Goal: Information Seeking & Learning: Learn about a topic

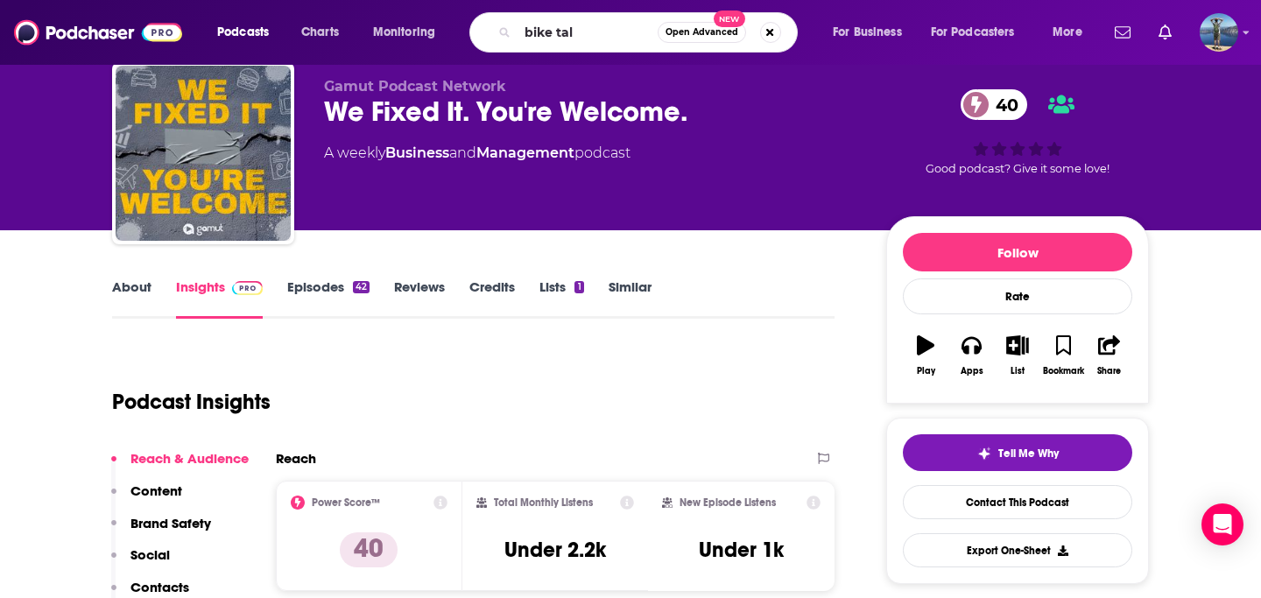
type input "bike talk"
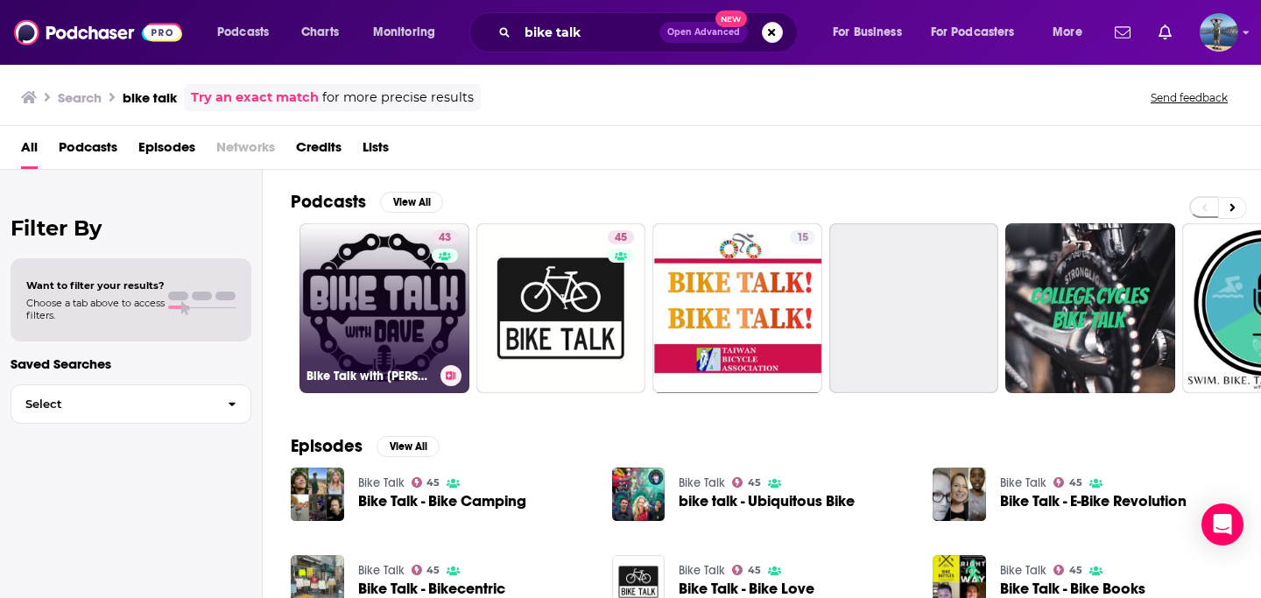
click at [382, 285] on link "43 Bike Talk with Dave: All things bike! Bikepacking, cyclocross, gravel, mount…" at bounding box center [384, 308] width 170 height 170
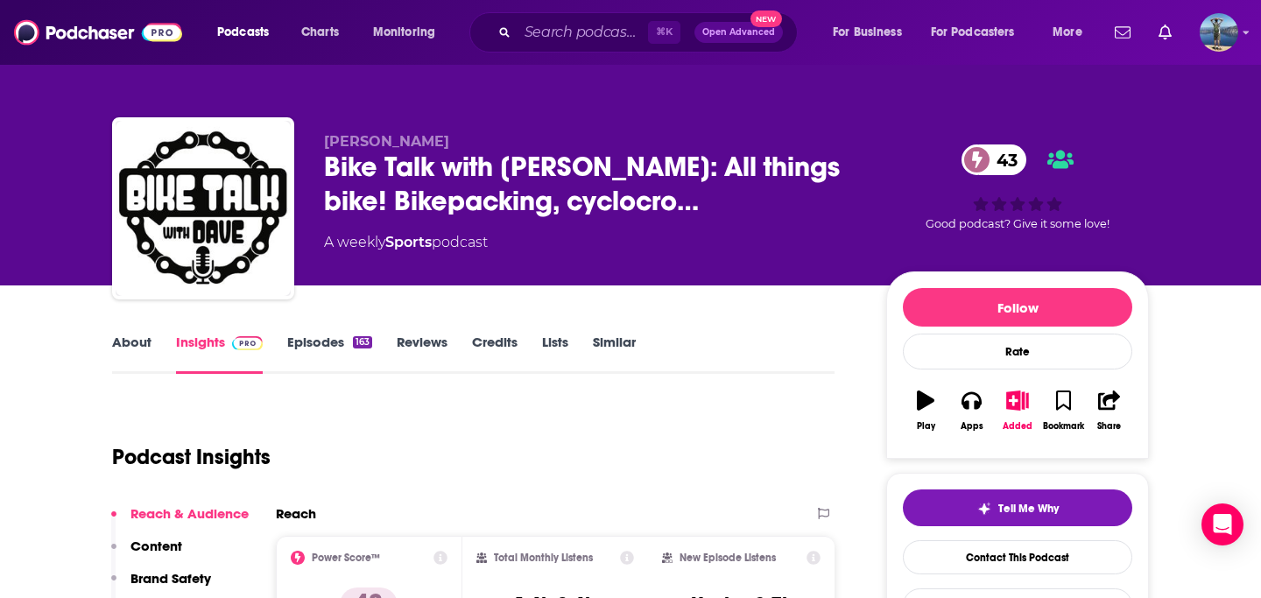
click at [318, 337] on link "Episodes 163" at bounding box center [329, 354] width 85 height 40
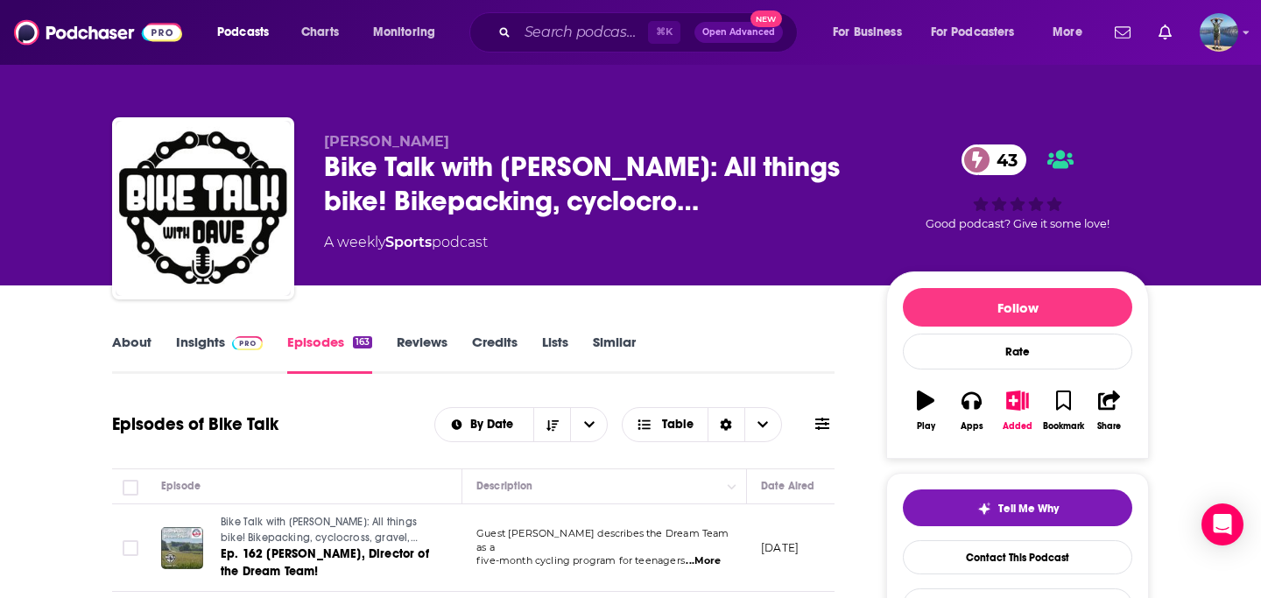
click at [227, 342] on span at bounding box center [244, 342] width 38 height 17
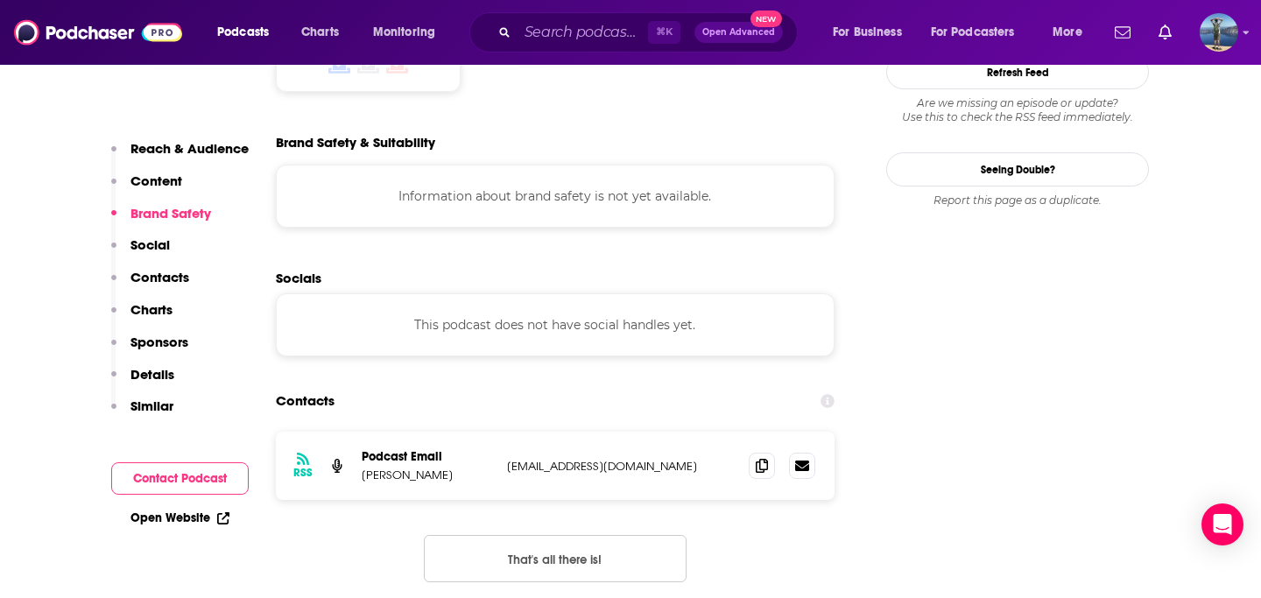
scroll to position [1564, 0]
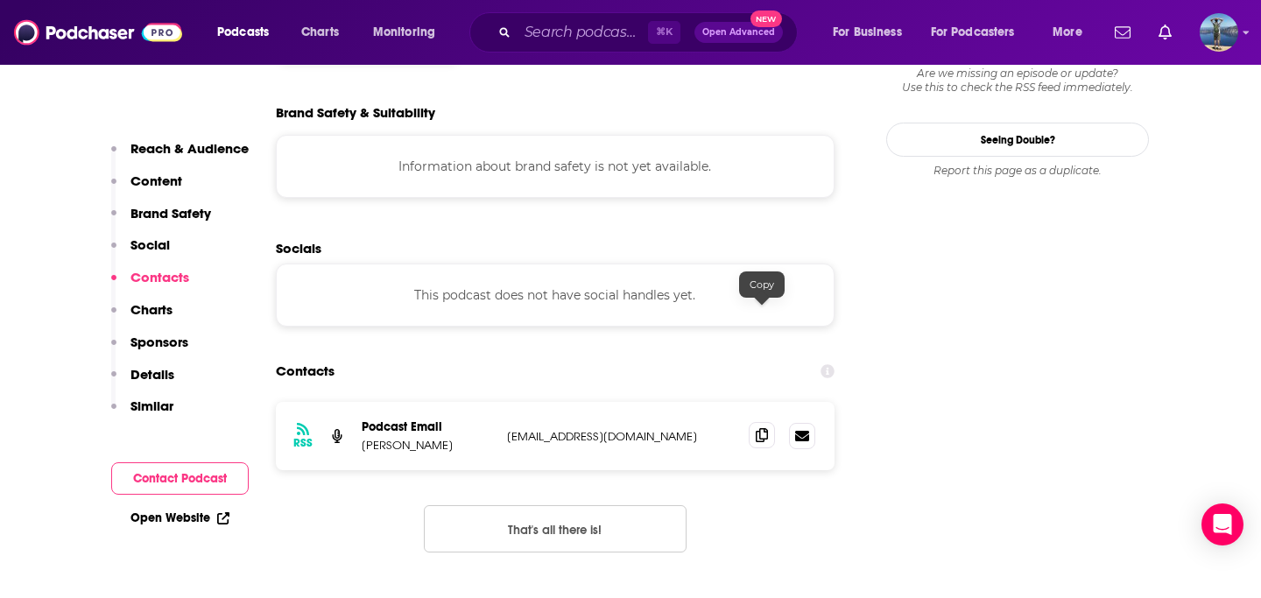
click at [768, 422] on span at bounding box center [762, 435] width 26 height 26
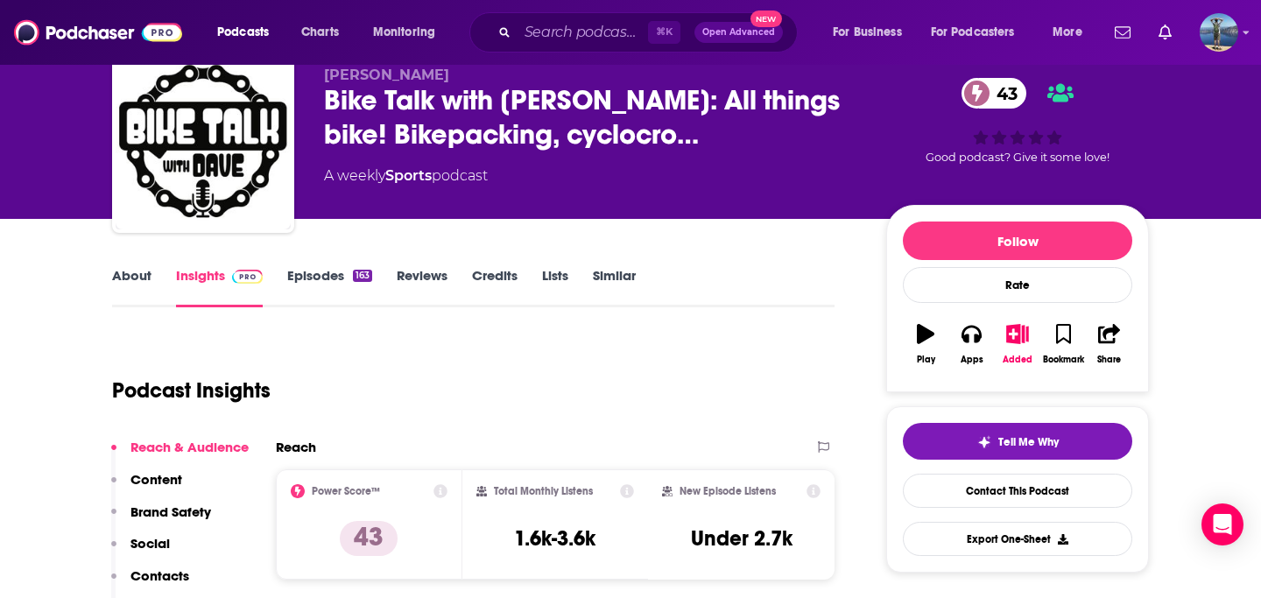
scroll to position [0, 0]
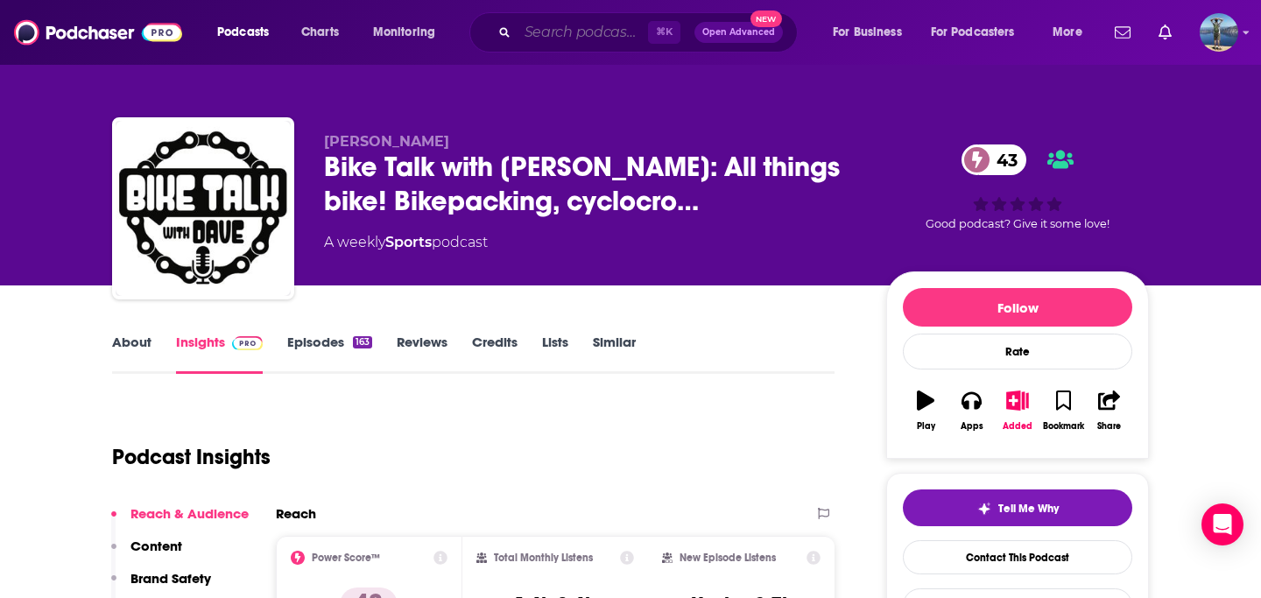
click at [558, 33] on input "Search podcasts, credits, & more..." at bounding box center [583, 32] width 130 height 28
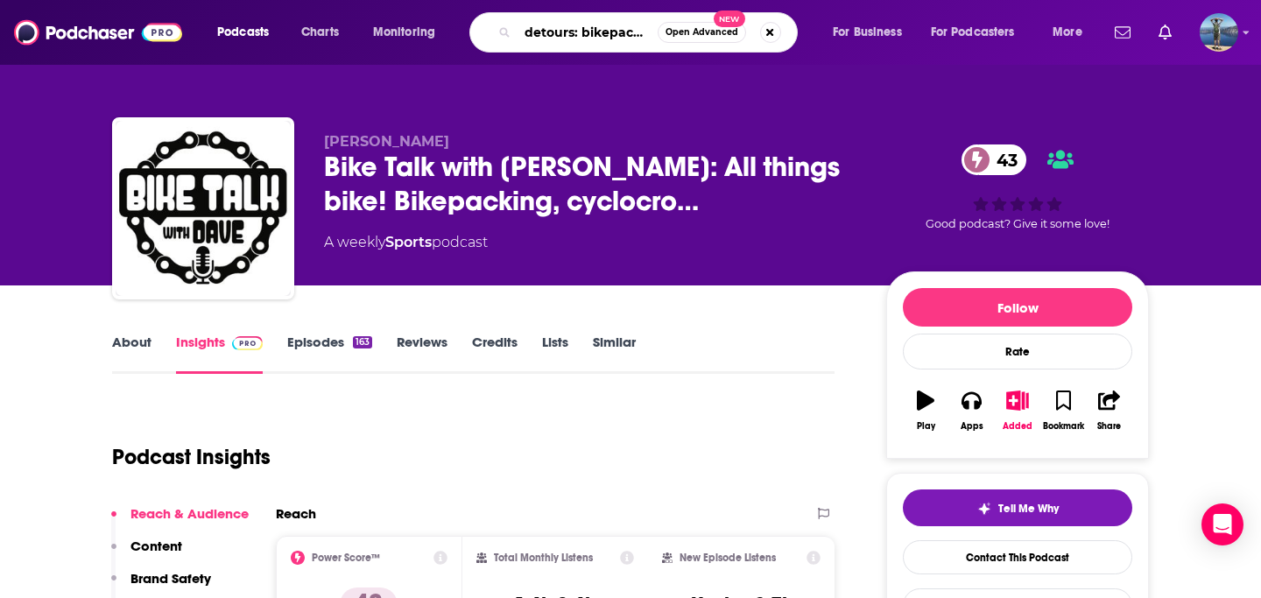
type input "detours: bikepacking"
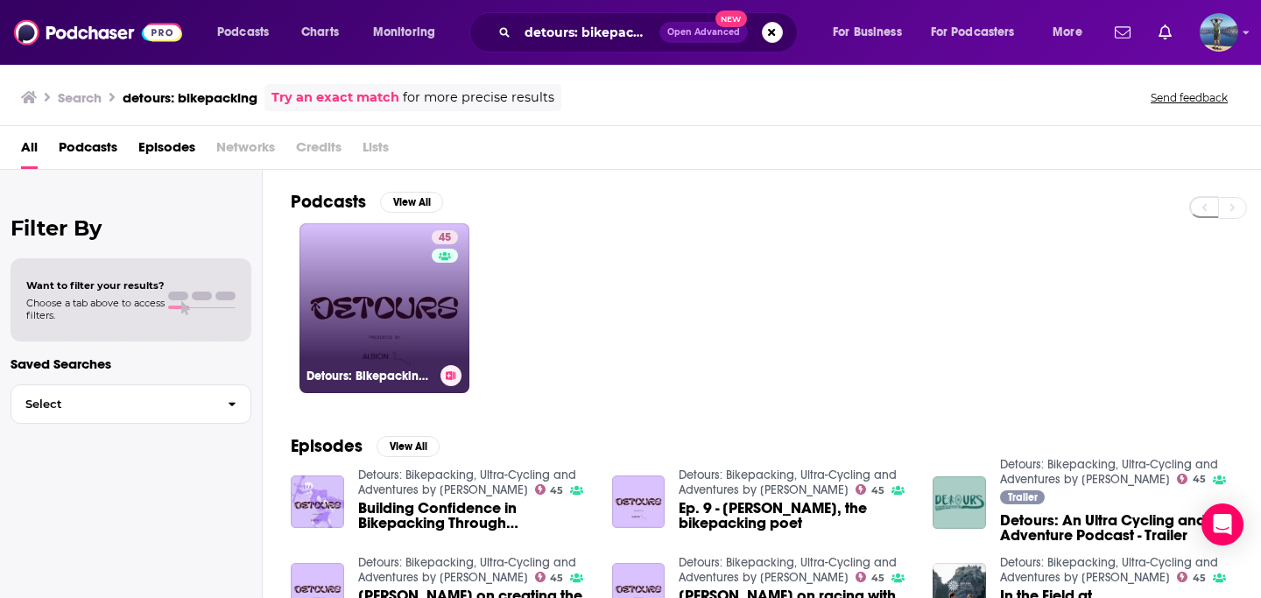
click at [380, 311] on link "45 Detours: Bikepacking, Ultra-Cycling and Adventures by Bike" at bounding box center [384, 308] width 170 height 170
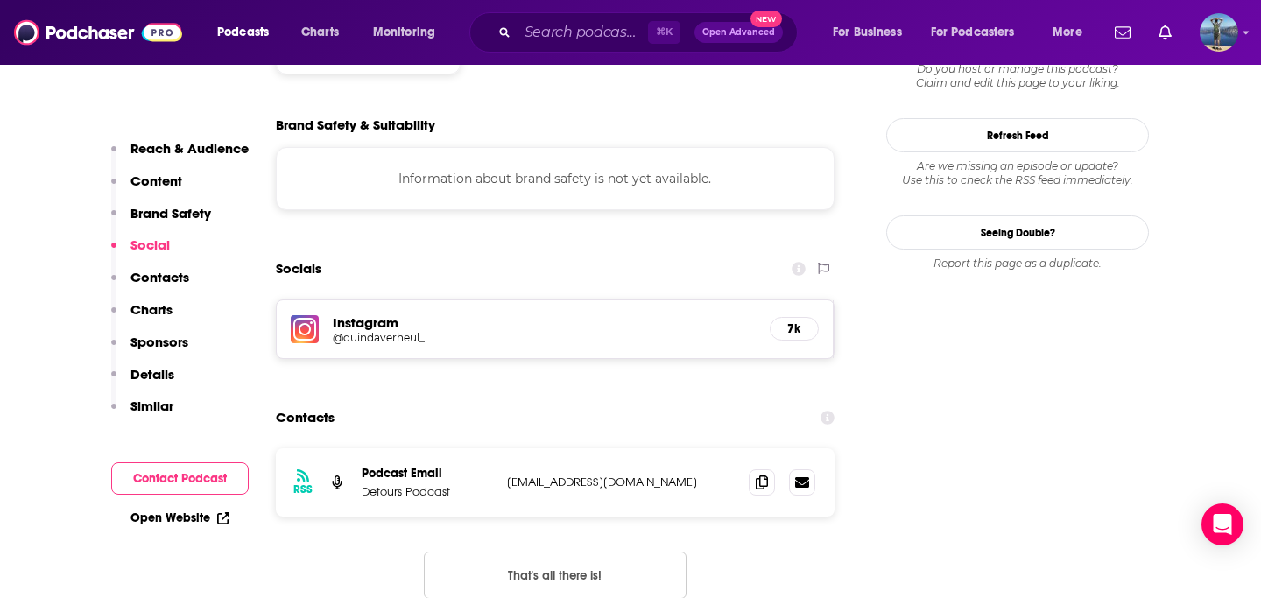
scroll to position [1709, 0]
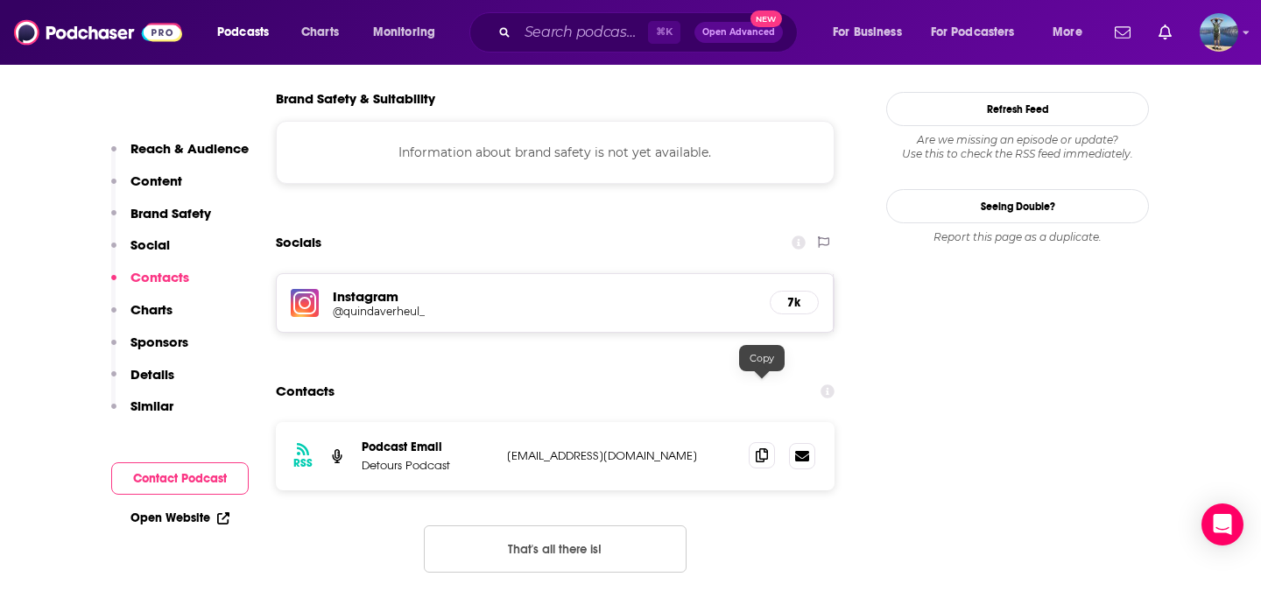
click at [760, 448] on icon at bounding box center [762, 455] width 12 height 14
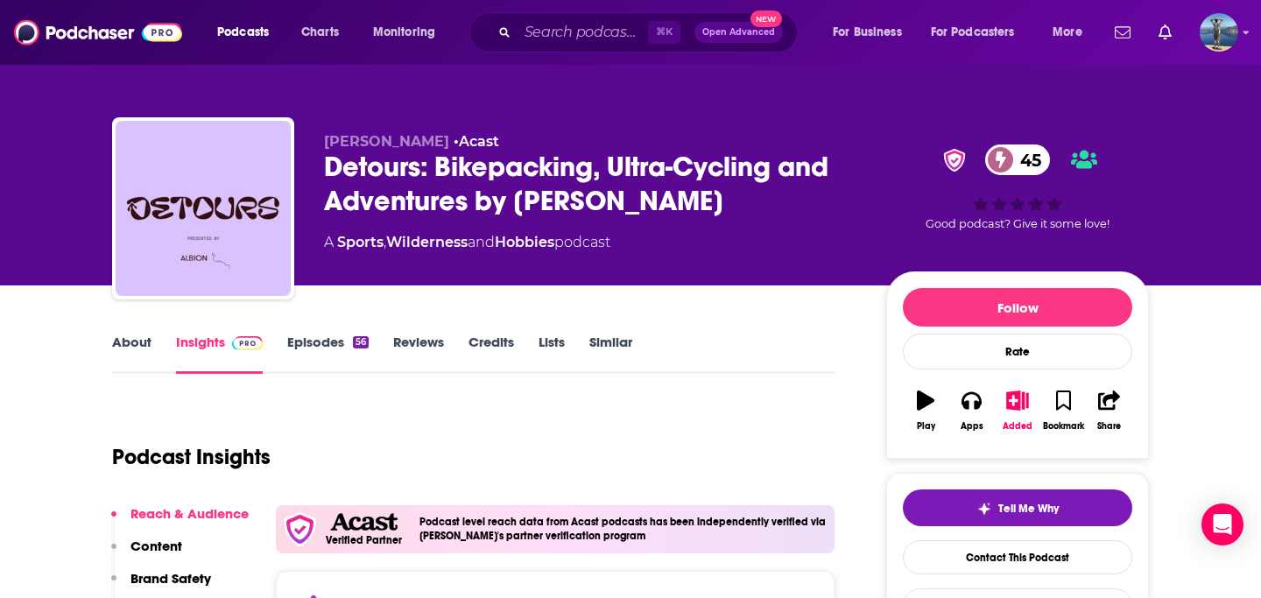
scroll to position [21, 0]
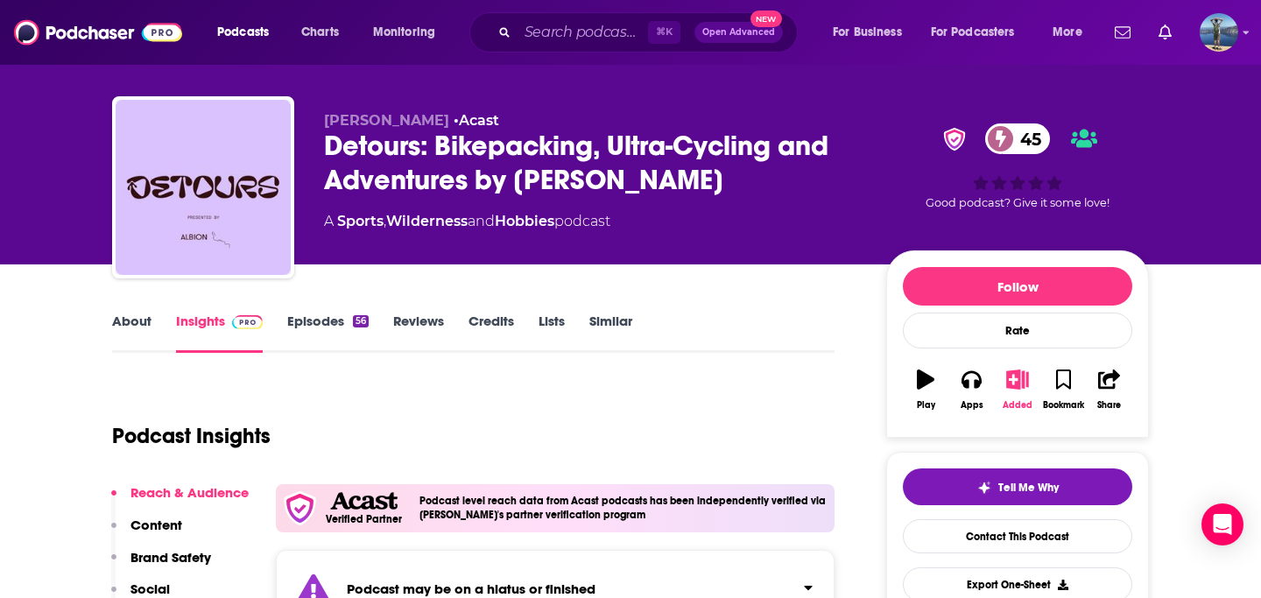
click at [1020, 384] on icon "button" at bounding box center [1017, 379] width 22 height 19
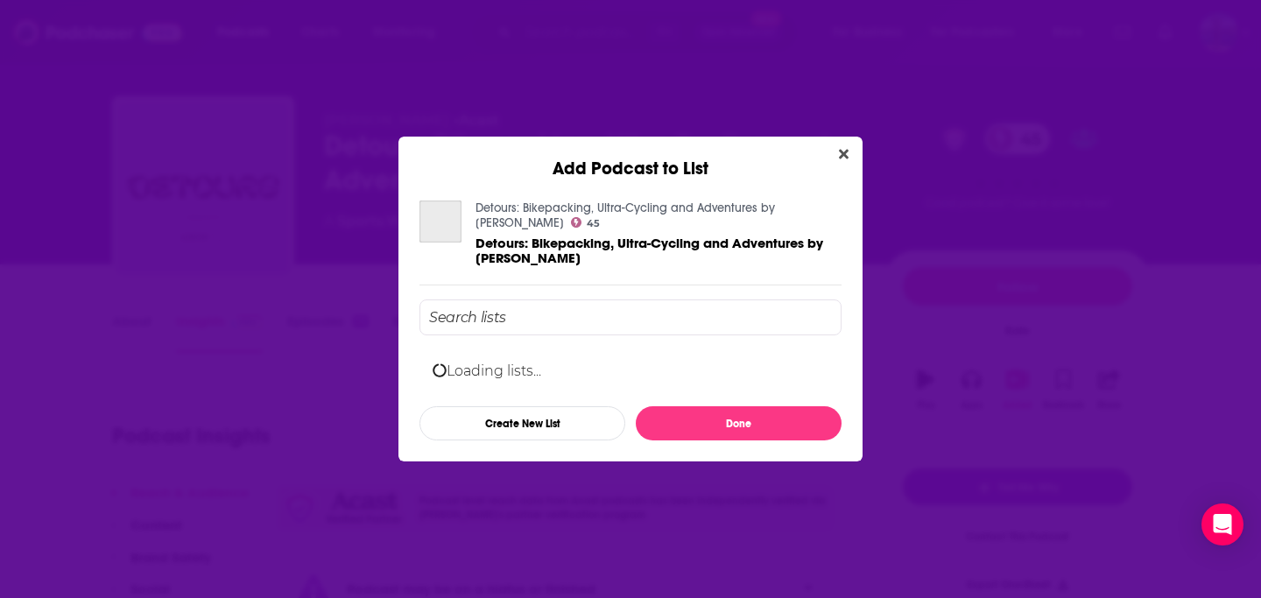
scroll to position [0, 0]
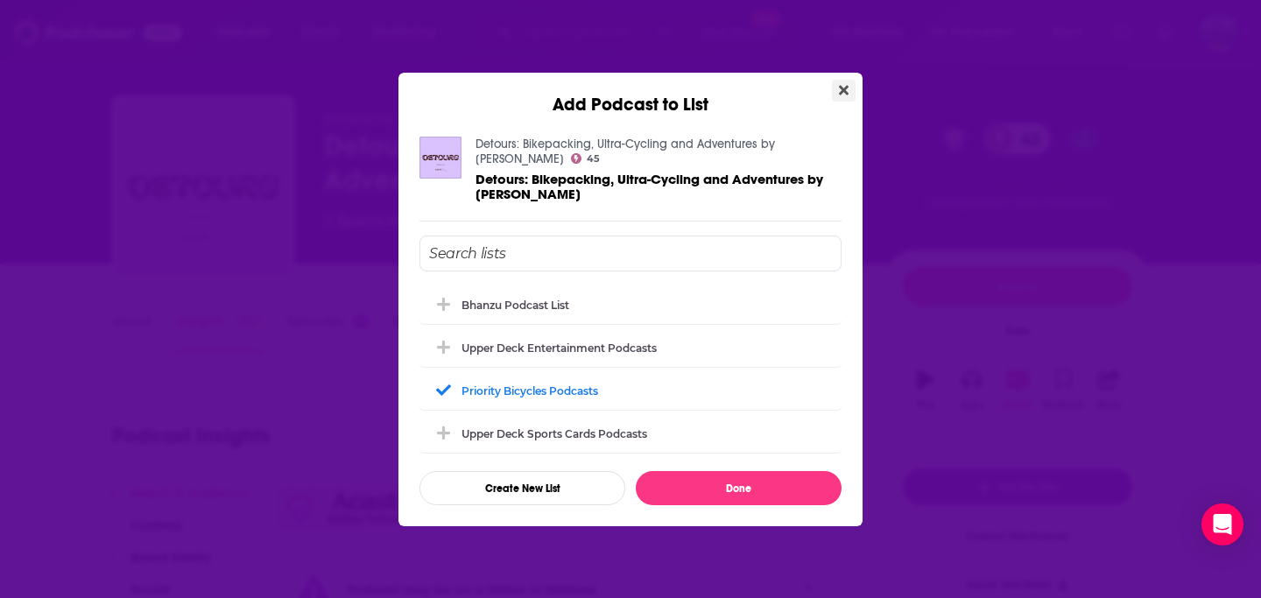
click at [842, 95] on icon "Close" at bounding box center [844, 90] width 10 height 10
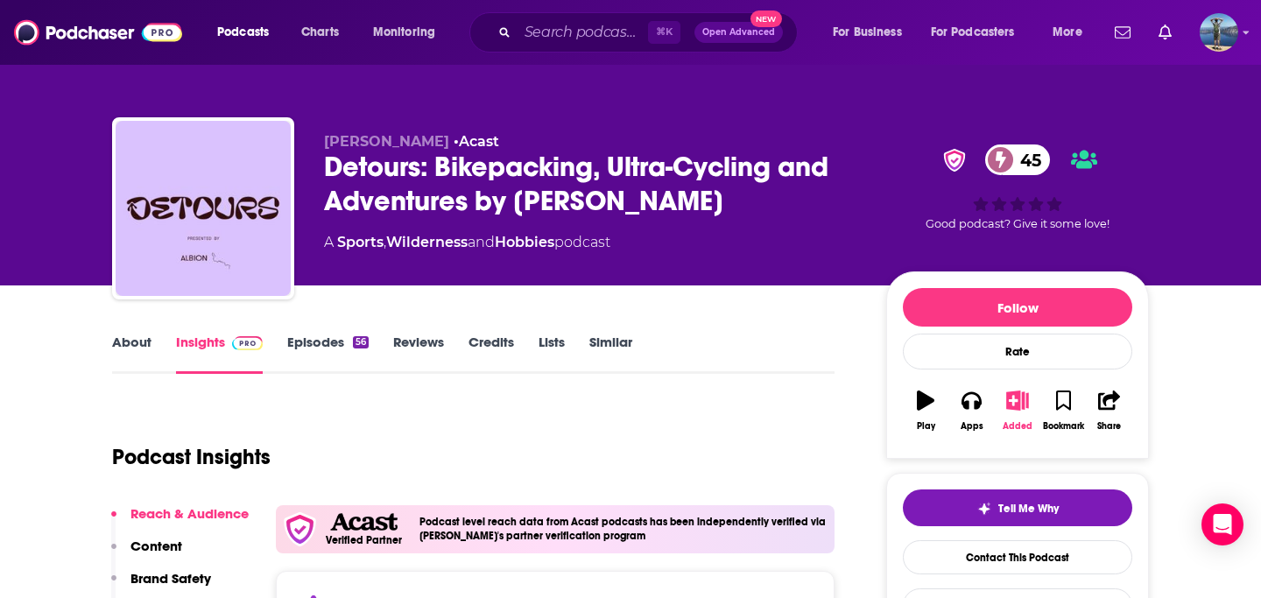
scroll to position [21, 0]
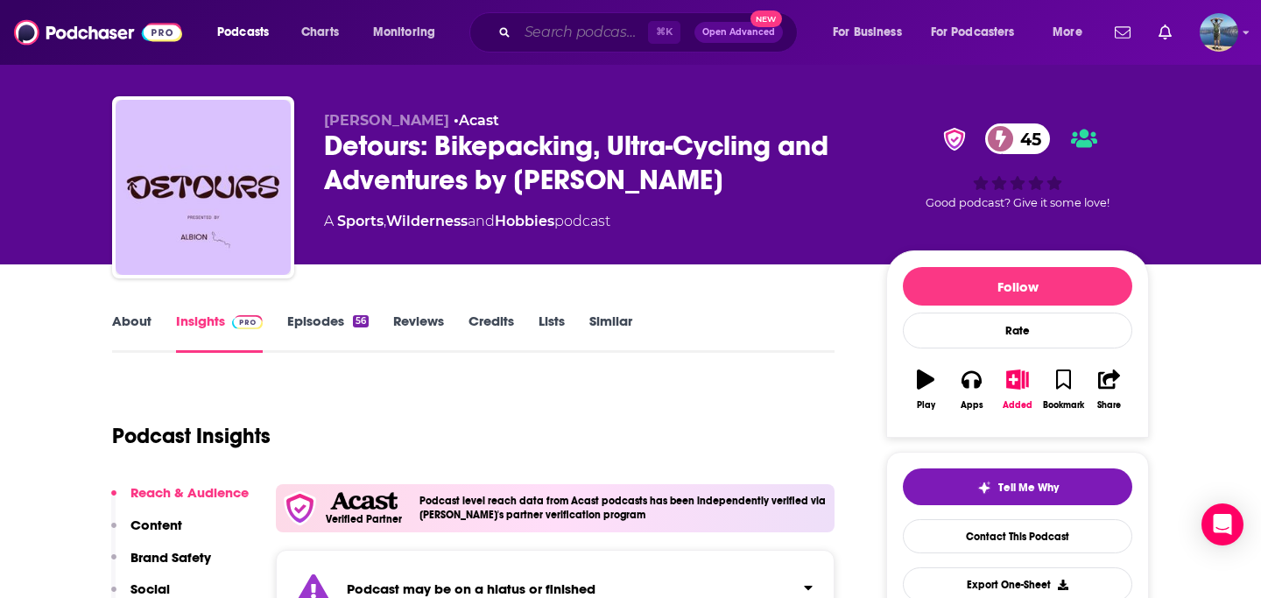
click at [564, 29] on input "Search podcasts, credits, & more..." at bounding box center [583, 32] width 130 height 28
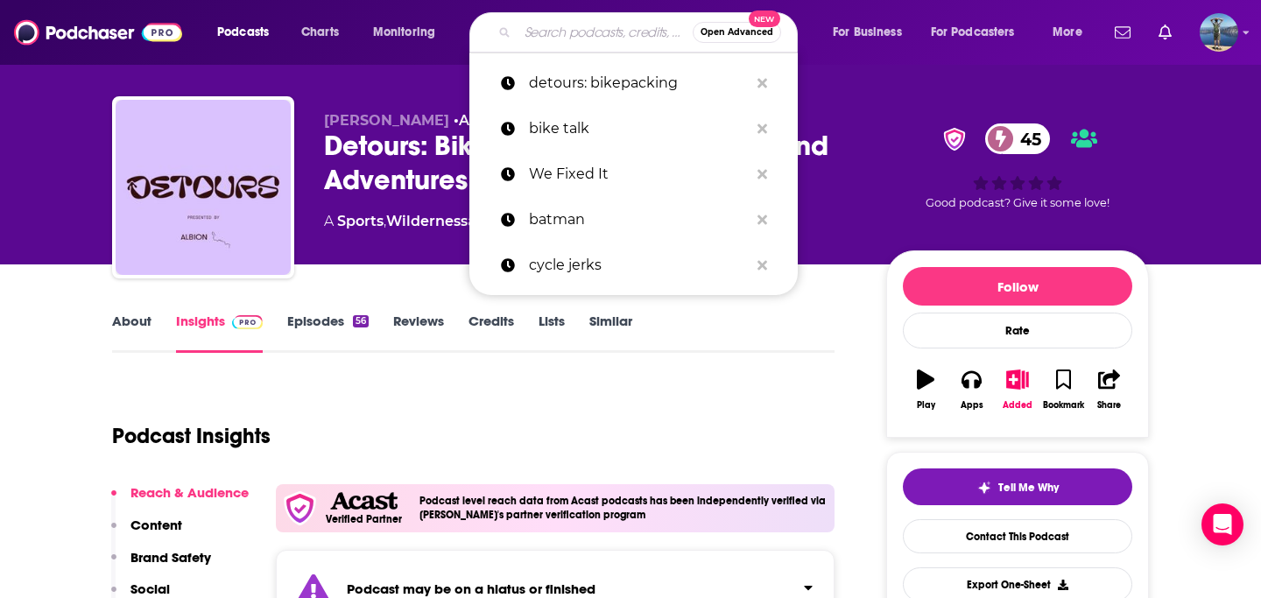
paste input "The Pedalshift Project: Bicycle Travel Adventures"
type input "The Pedalshift Project: Bicycle Travel Adventures"
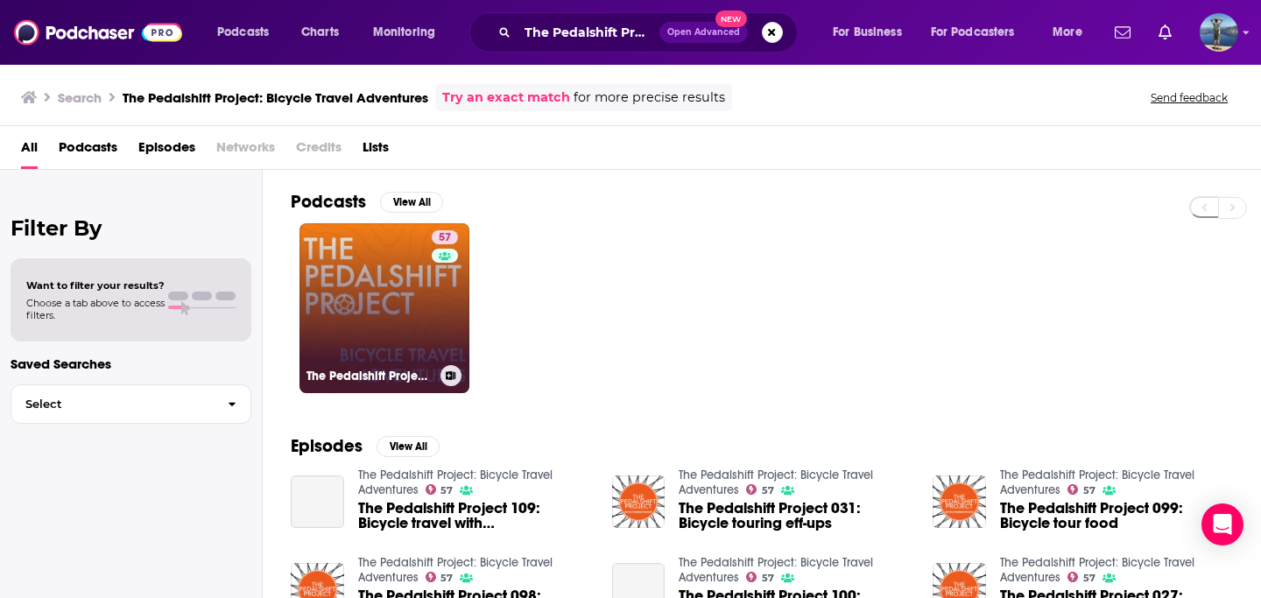
click at [369, 300] on link "57 The Pedalshift Project: Bicycle Travel Adventures" at bounding box center [384, 308] width 170 height 170
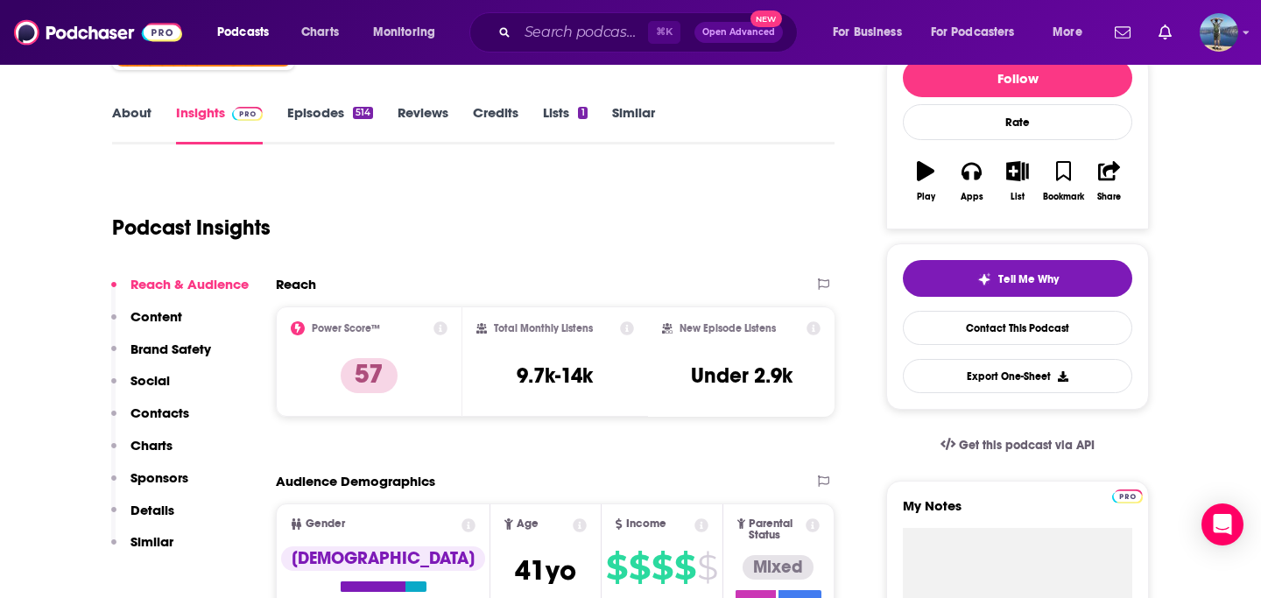
scroll to position [237, 0]
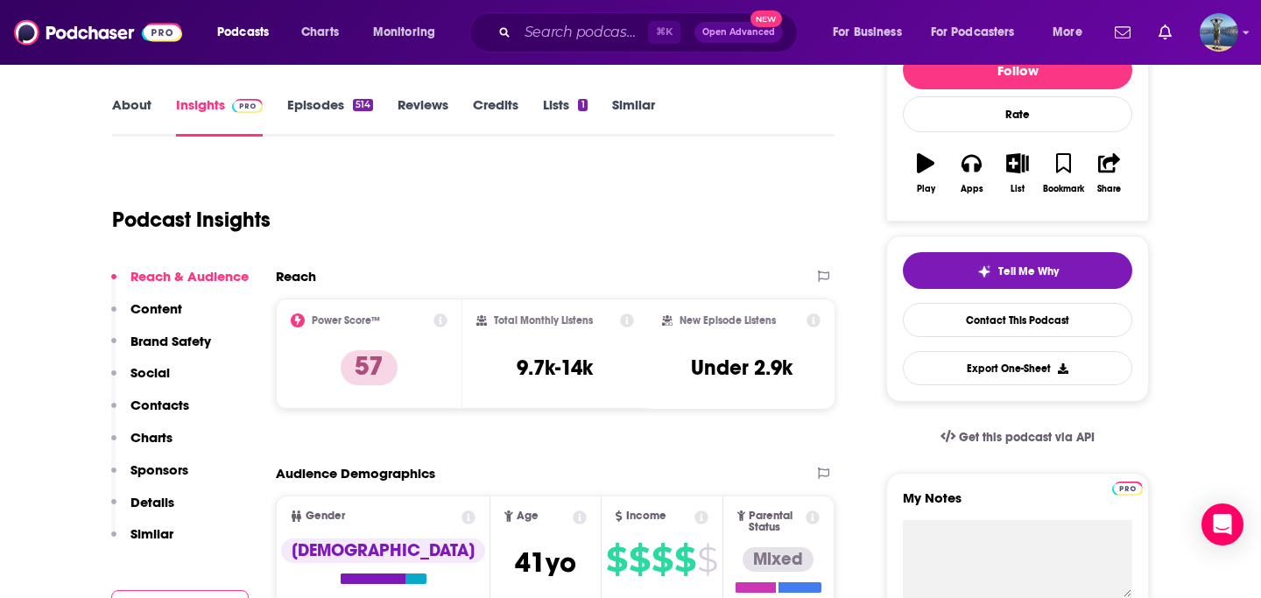
click at [132, 111] on link "About" at bounding box center [131, 116] width 39 height 40
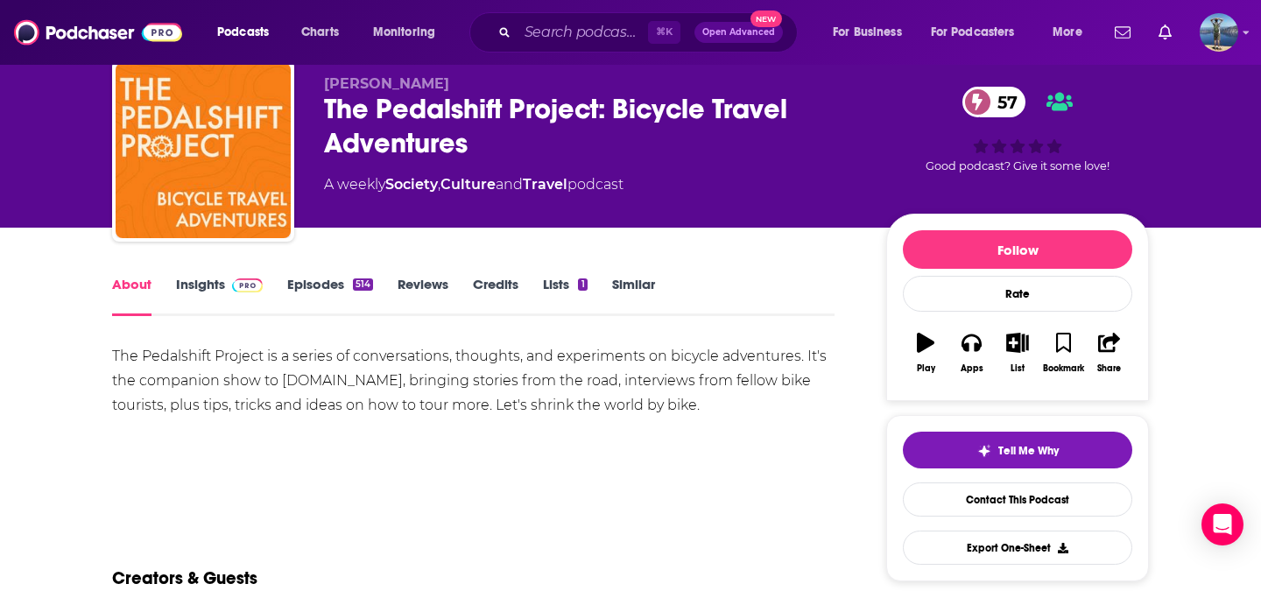
scroll to position [60, 0]
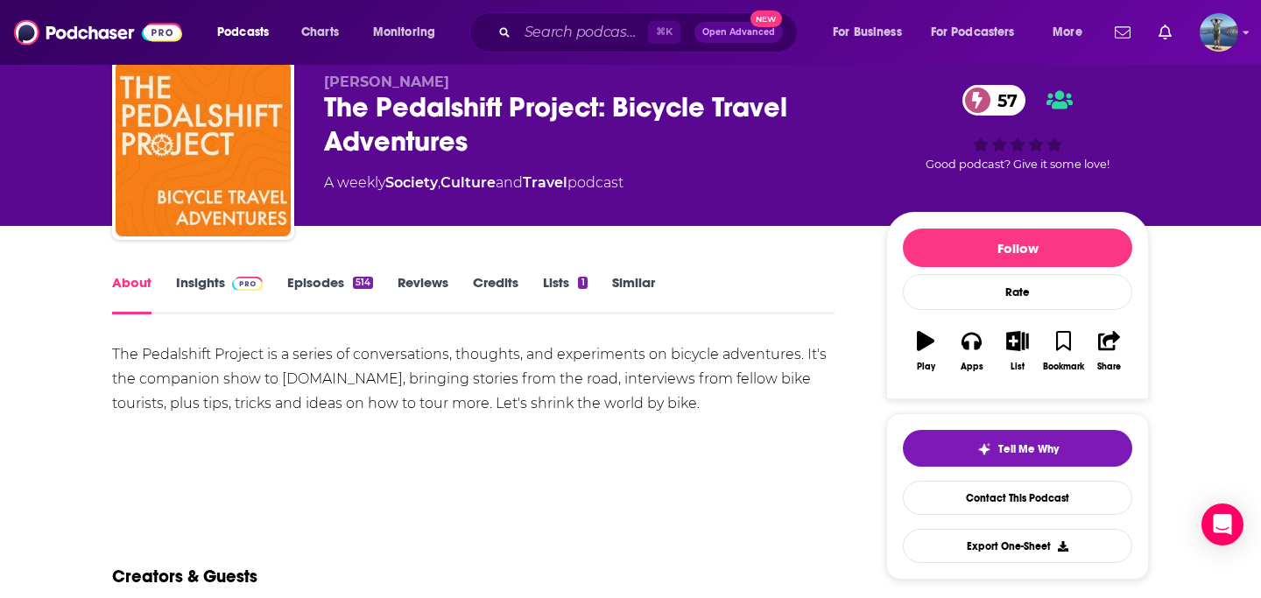
click at [328, 281] on link "Episodes 514" at bounding box center [330, 294] width 86 height 40
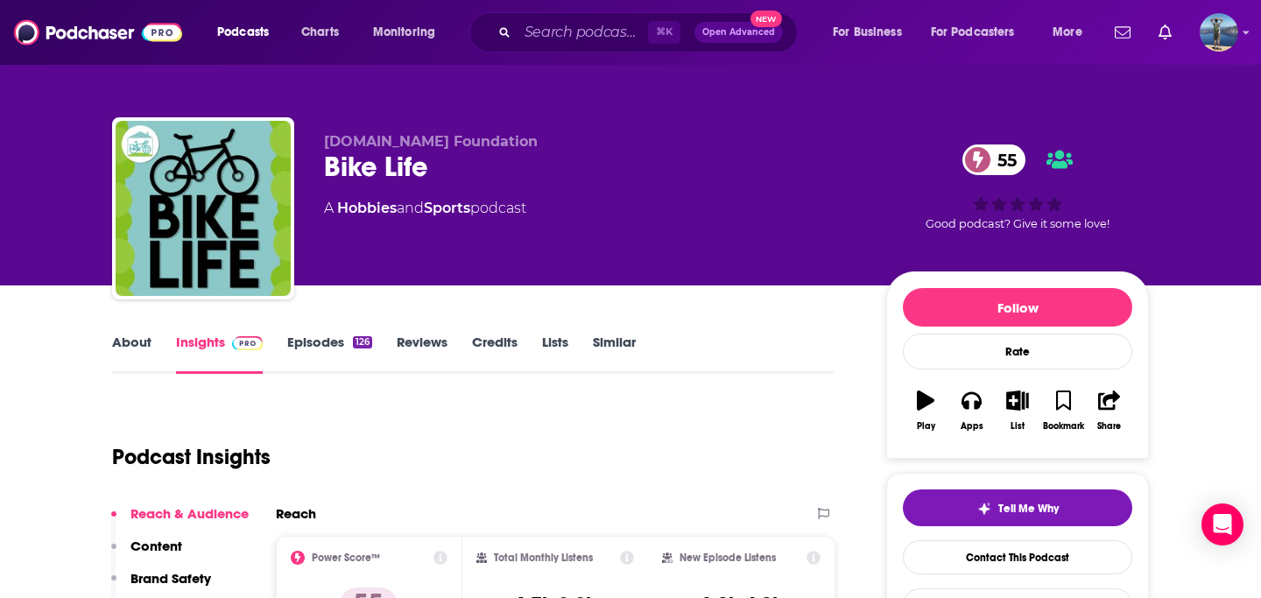
scroll to position [3, 0]
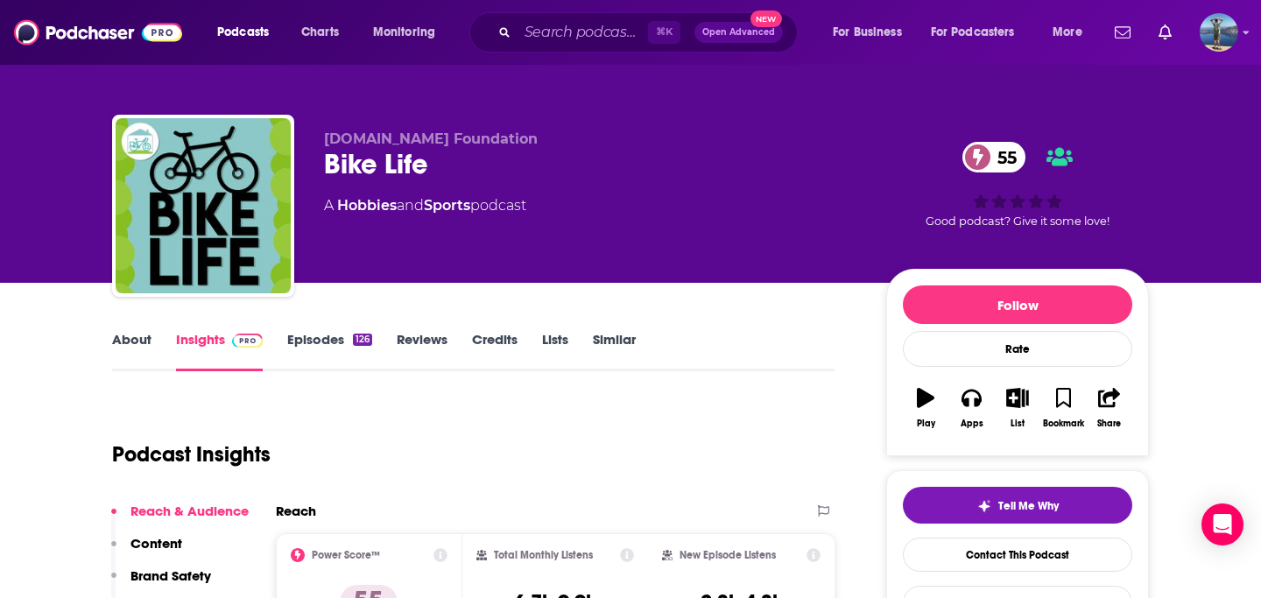
click at [141, 341] on link "About" at bounding box center [131, 351] width 39 height 40
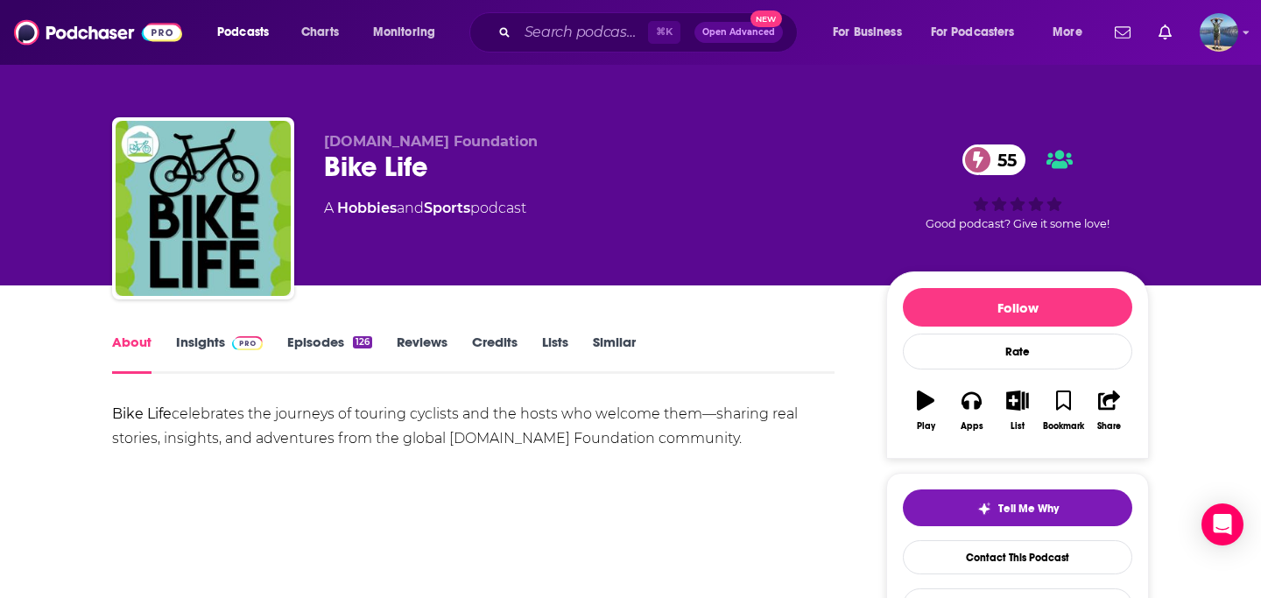
click at [310, 362] on link "Episodes 126" at bounding box center [329, 354] width 85 height 40
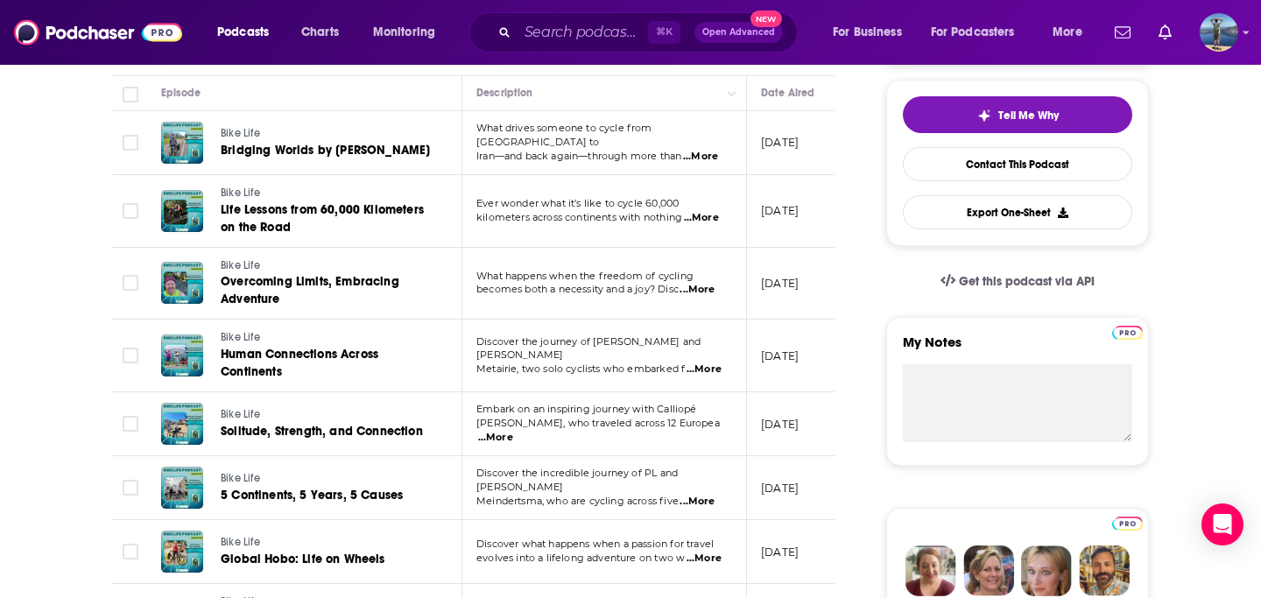
scroll to position [391, 0]
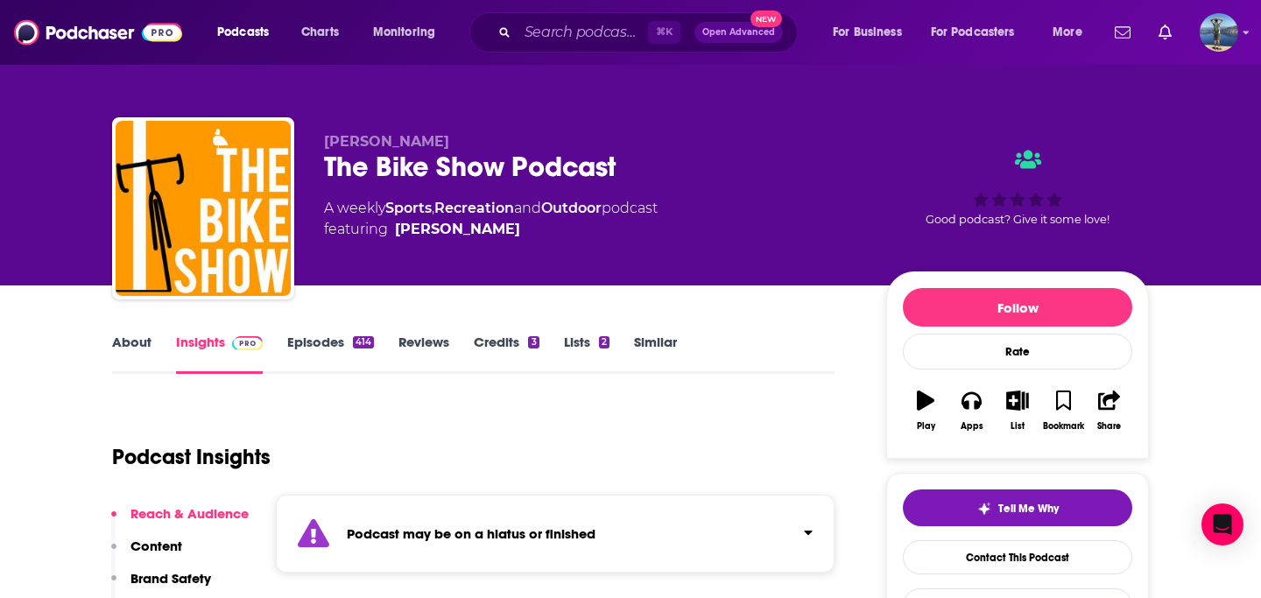
scroll to position [2, 0]
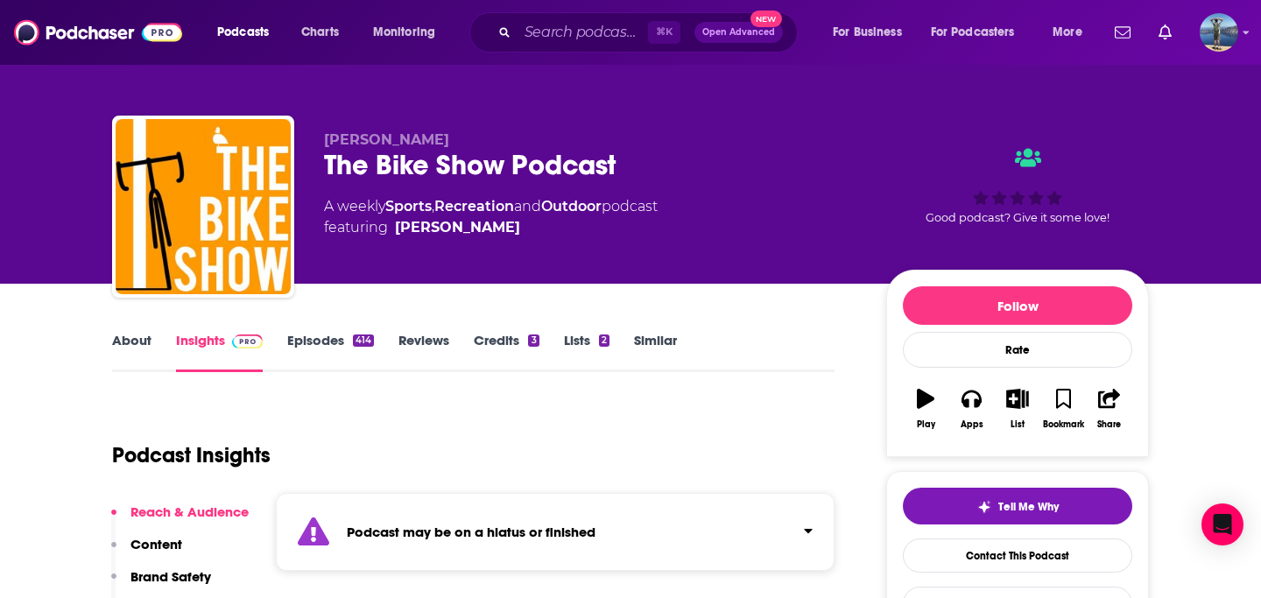
click at [127, 337] on link "About" at bounding box center [131, 352] width 39 height 40
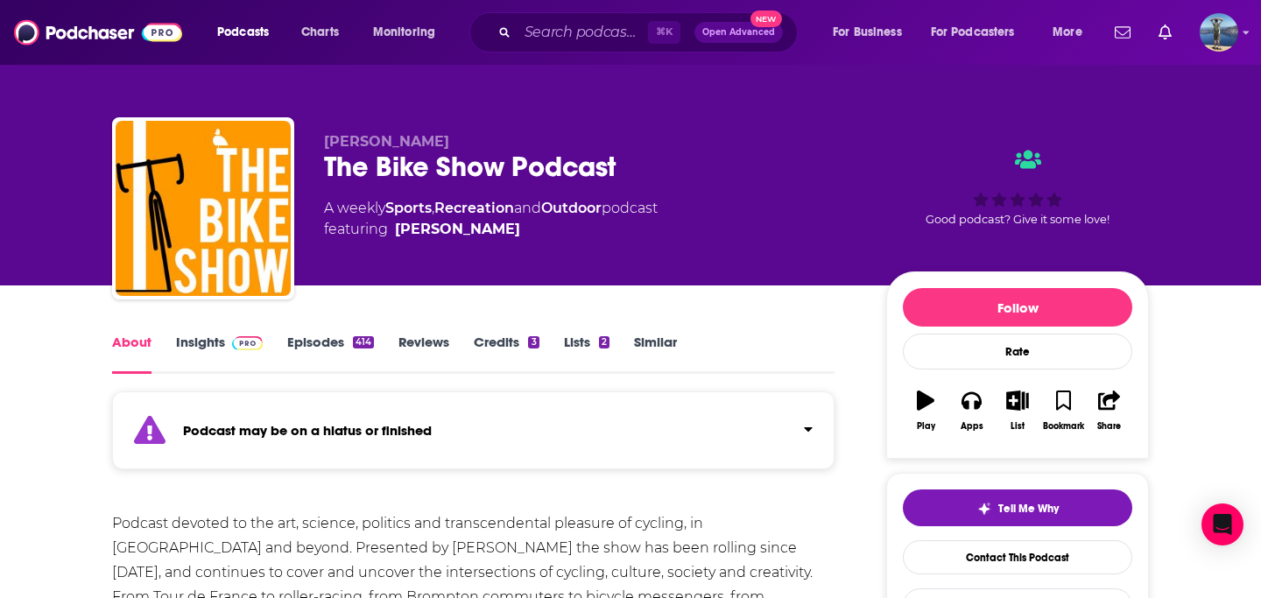
click at [194, 334] on link "Insights" at bounding box center [219, 354] width 87 height 40
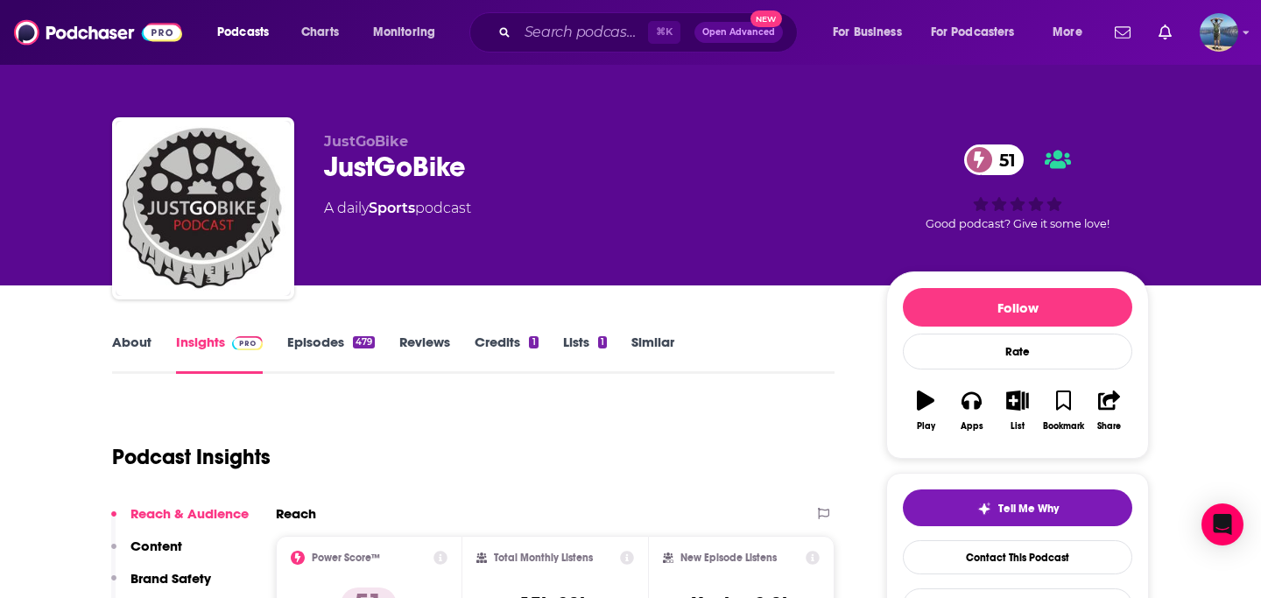
click at [124, 340] on link "About" at bounding box center [131, 354] width 39 height 40
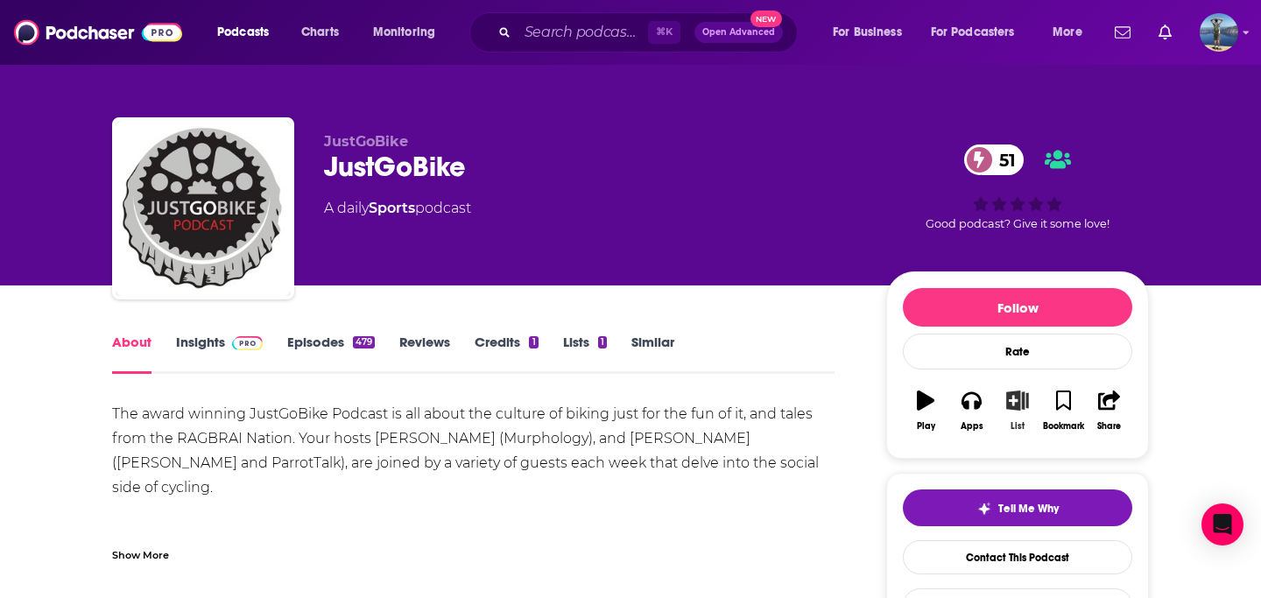
click at [1014, 399] on icon "button" at bounding box center [1017, 400] width 22 height 19
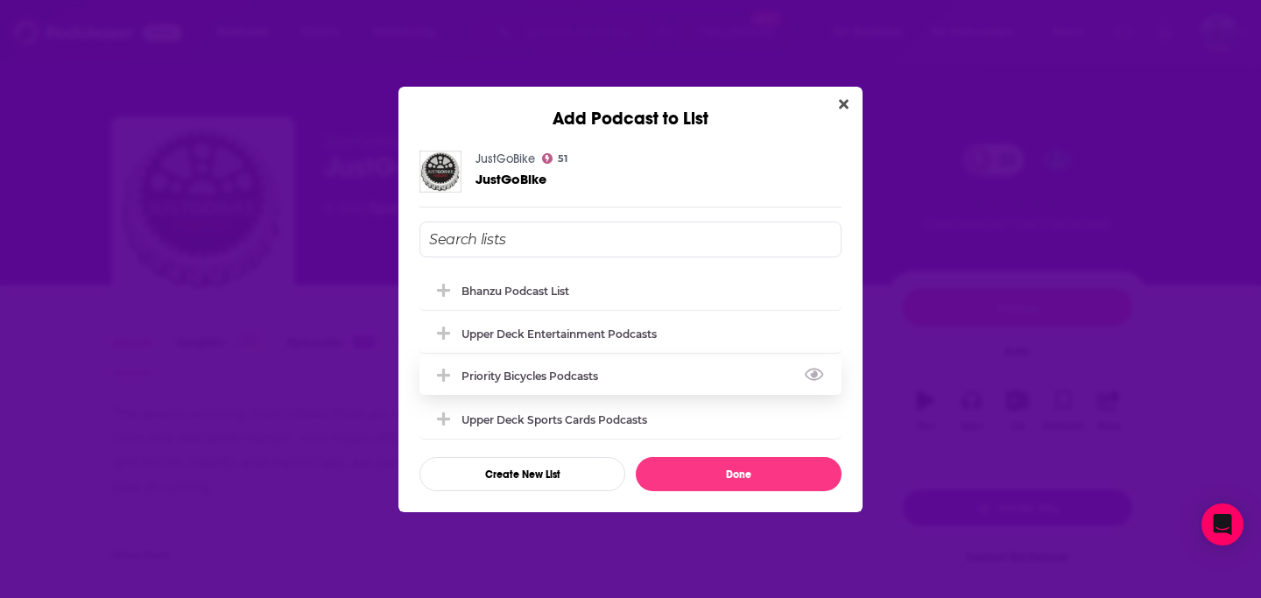
click at [514, 375] on div "Priority Bicycles Podcasts" at bounding box center [534, 376] width 147 height 13
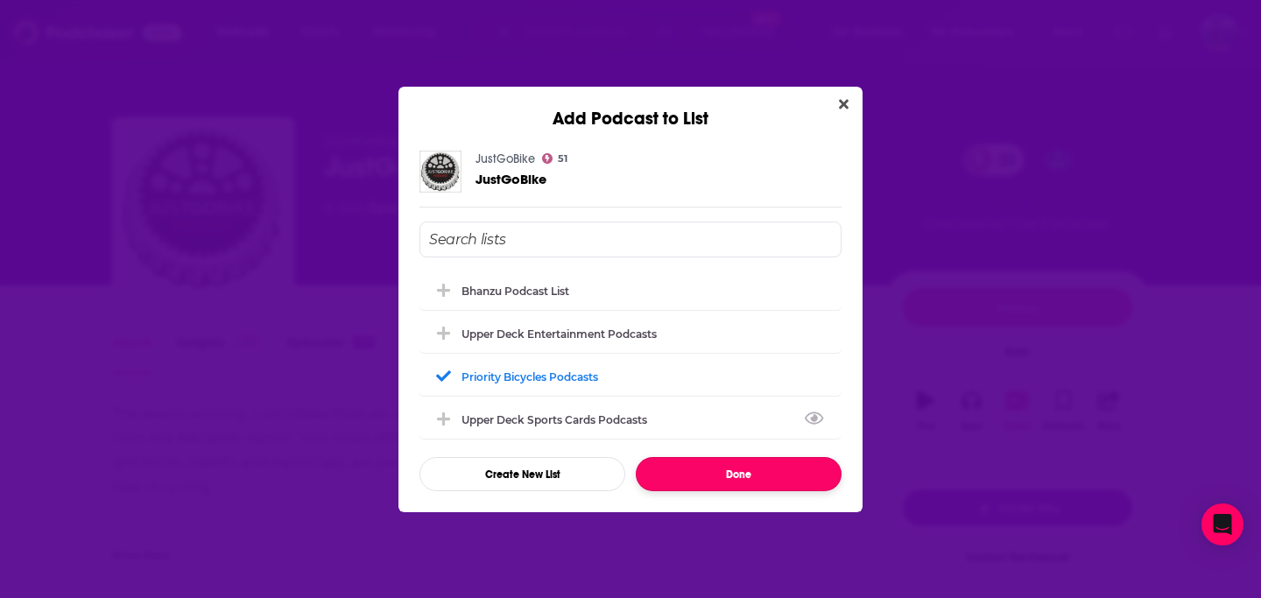
click at [748, 478] on button "Done" at bounding box center [739, 474] width 206 height 34
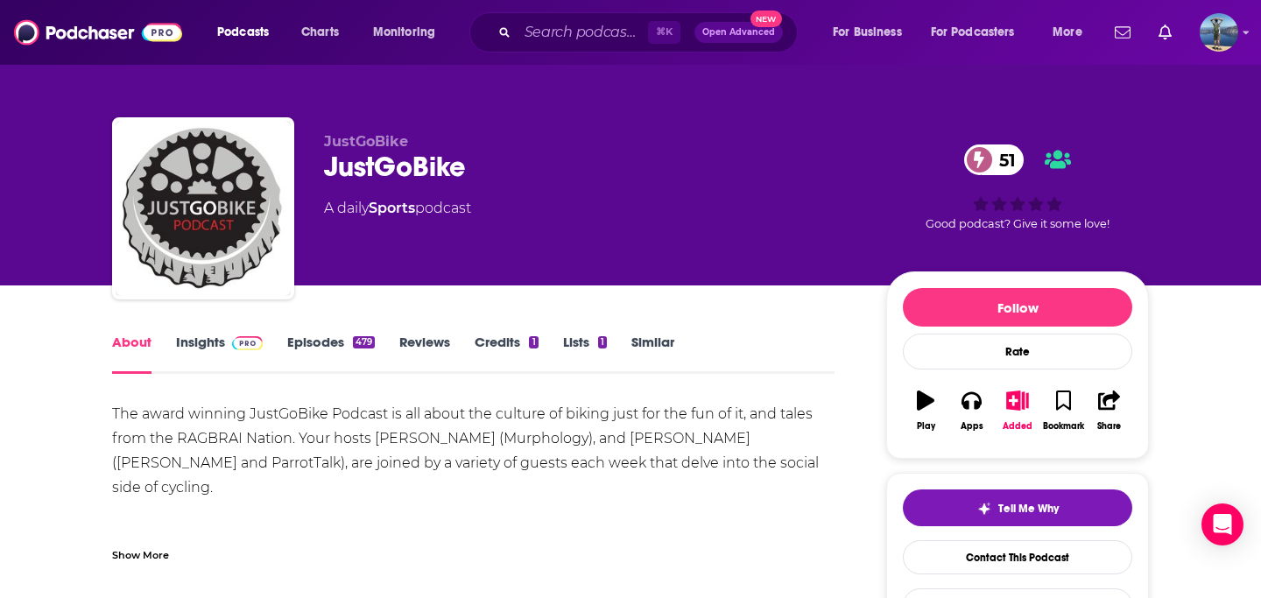
click at [323, 342] on link "Episodes 479" at bounding box center [331, 354] width 88 height 40
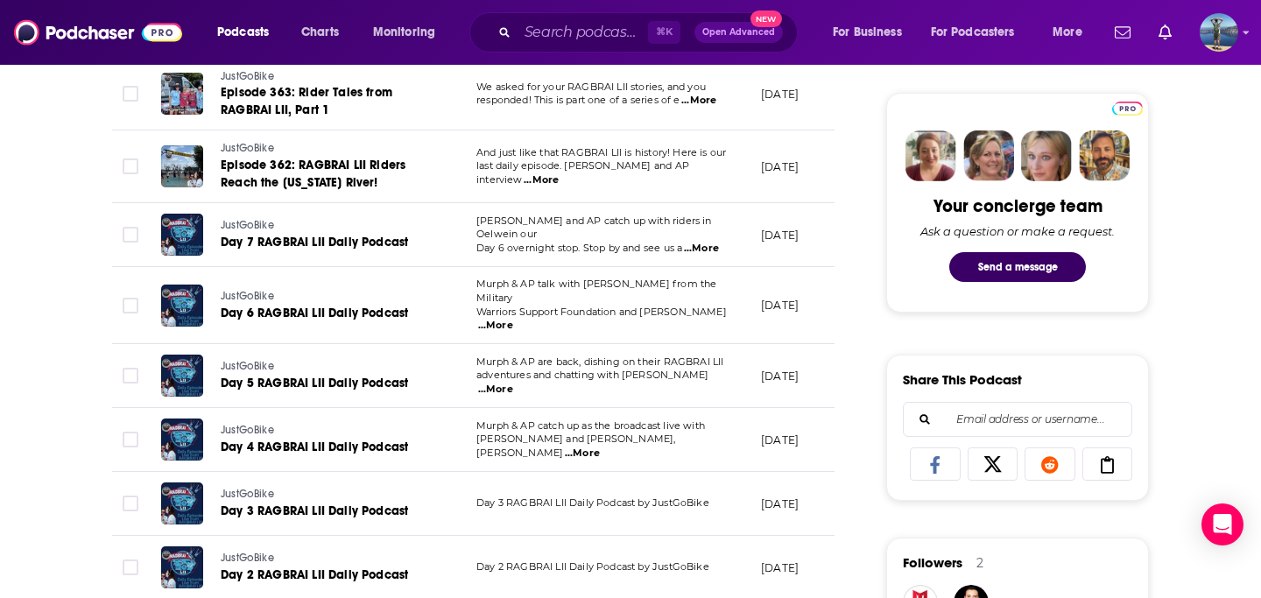
scroll to position [102, 0]
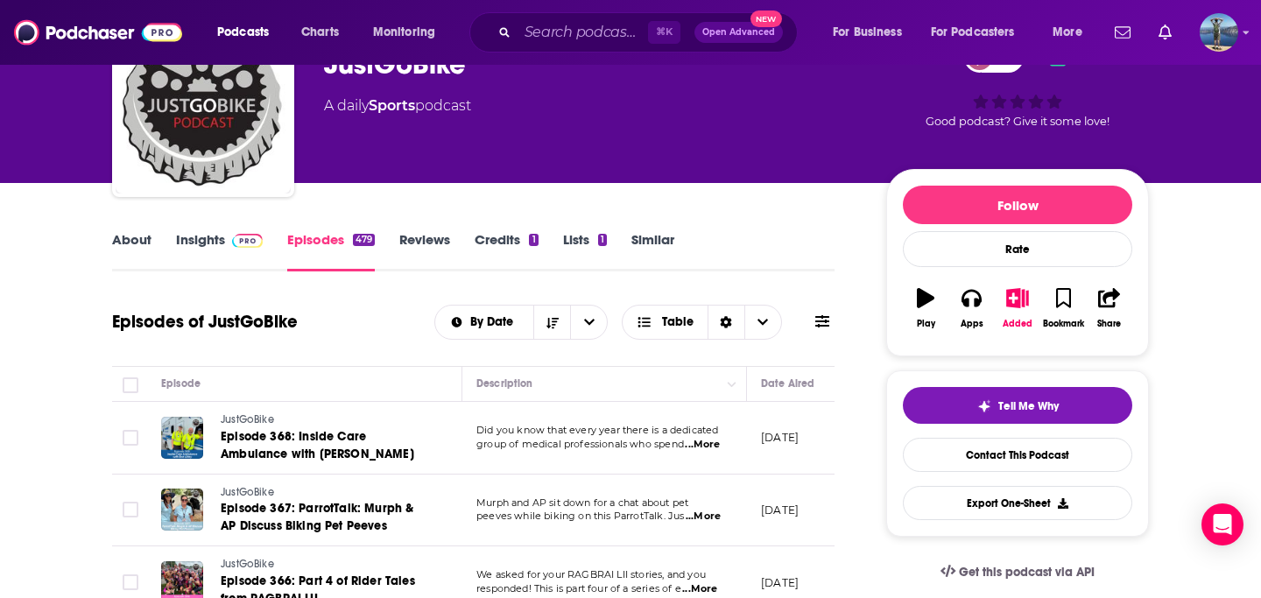
click at [208, 240] on link "Insights" at bounding box center [219, 251] width 87 height 40
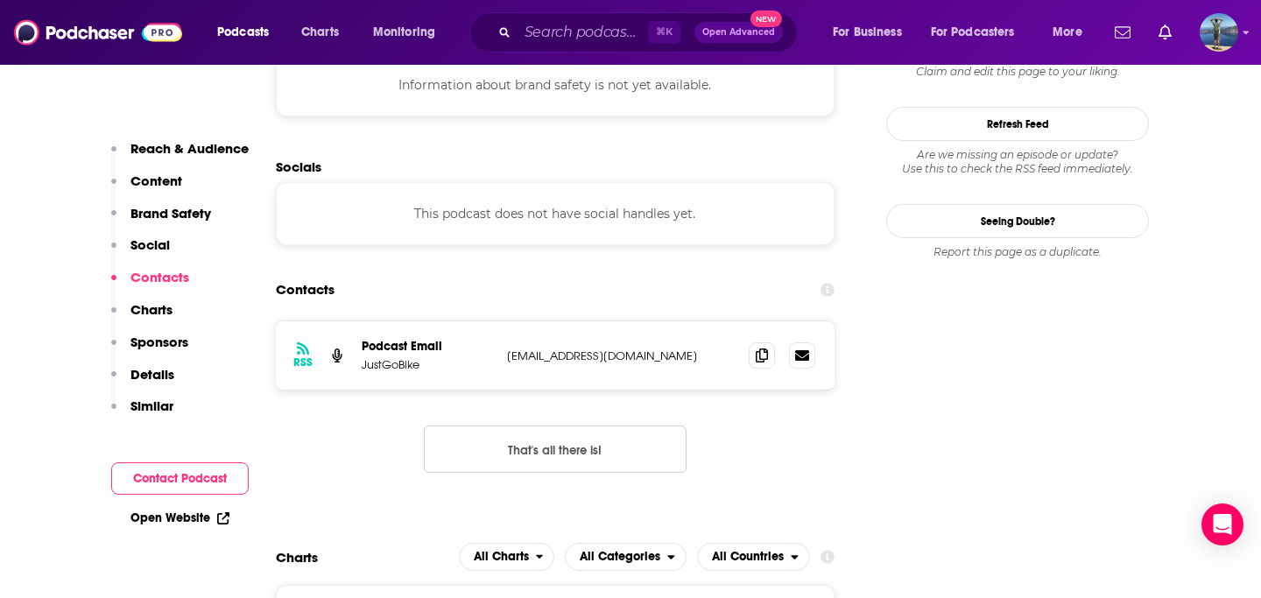
scroll to position [1618, 0]
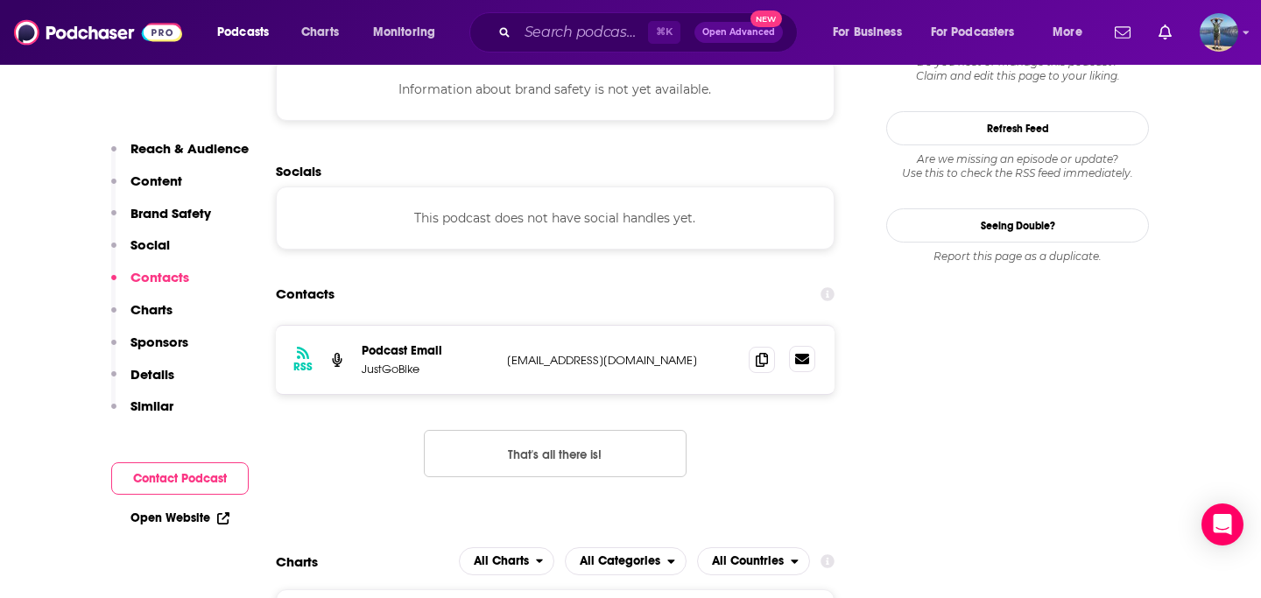
click at [804, 354] on icon at bounding box center [802, 359] width 14 height 11
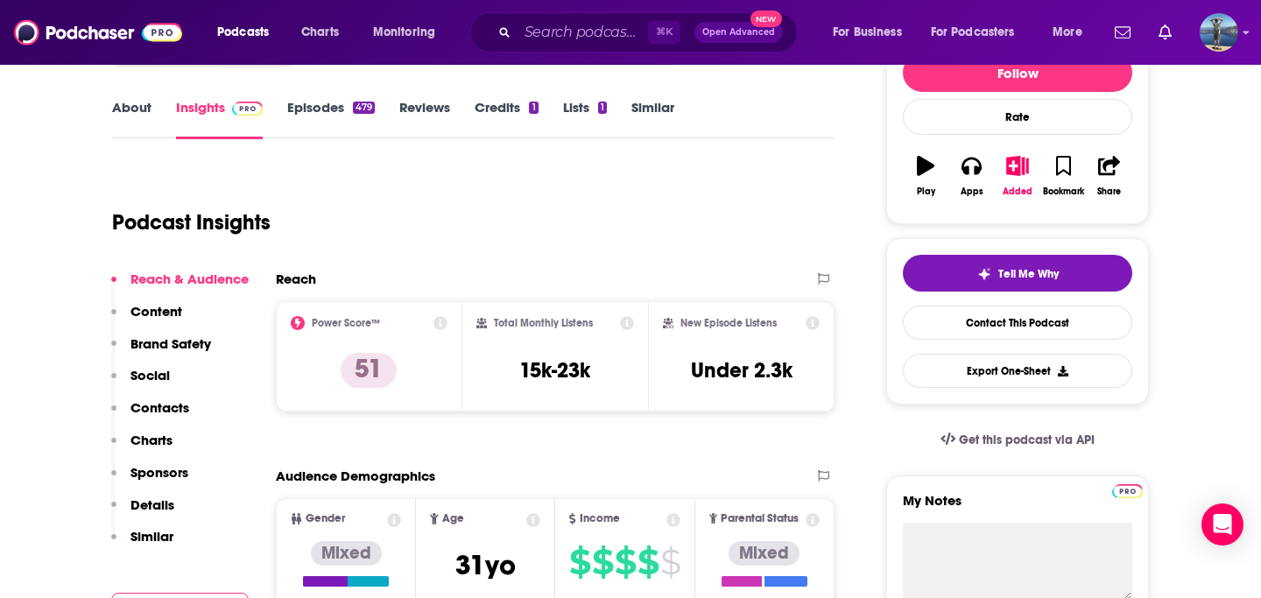
scroll to position [166, 0]
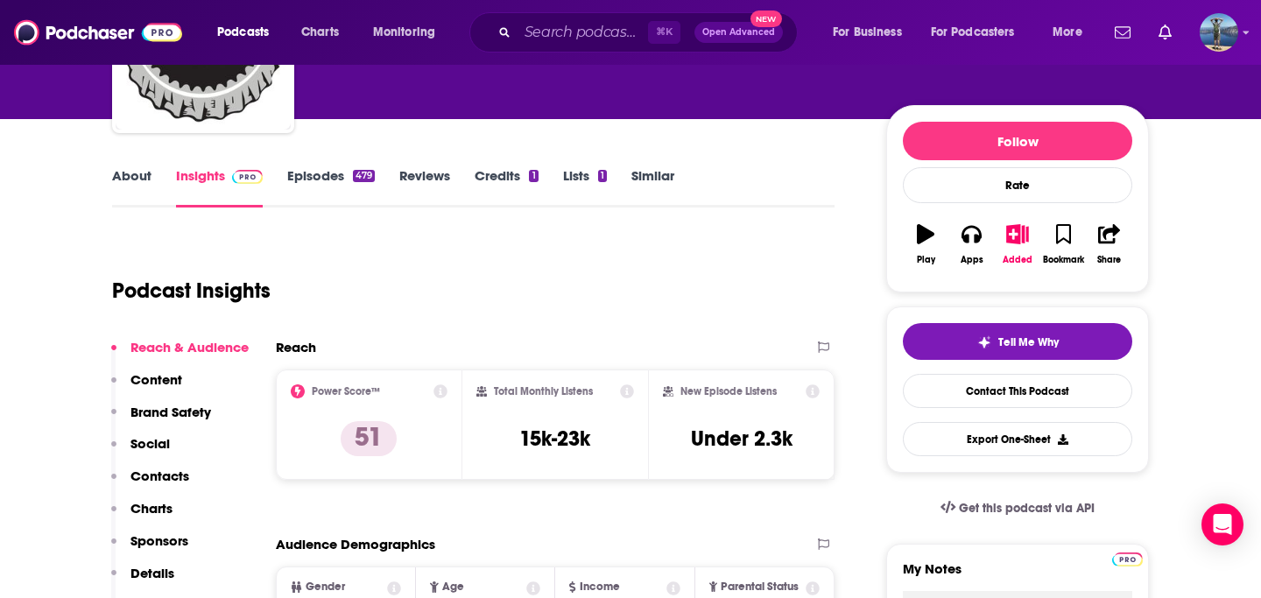
click at [138, 177] on link "About" at bounding box center [131, 187] width 39 height 40
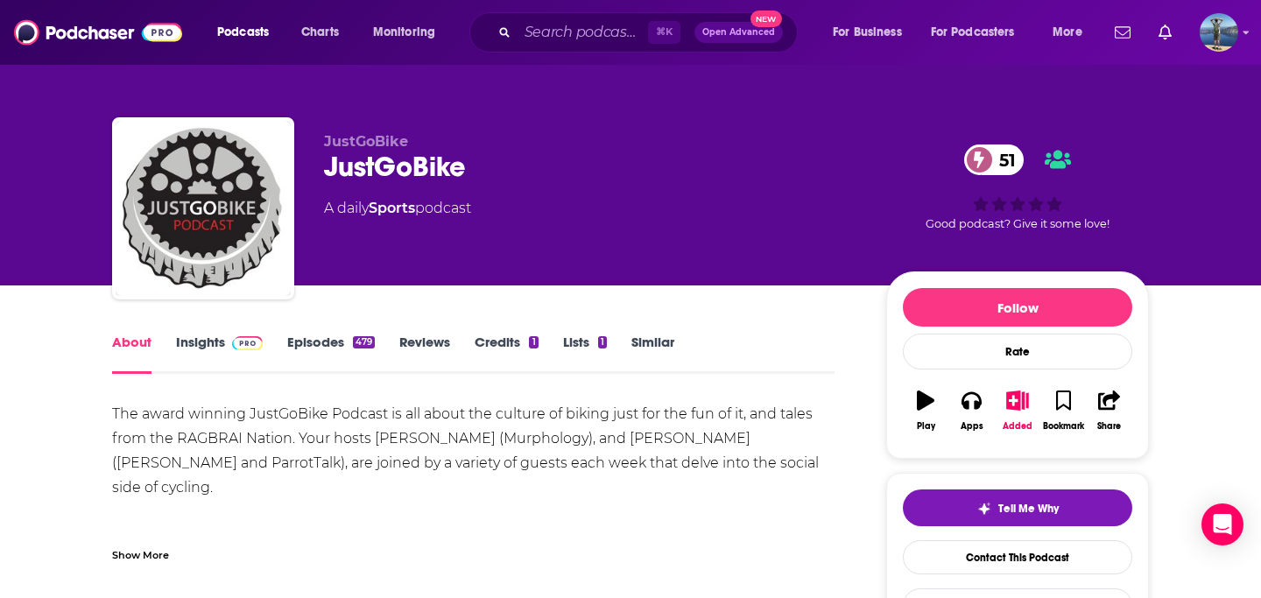
click at [218, 343] on link "Insights" at bounding box center [219, 354] width 87 height 40
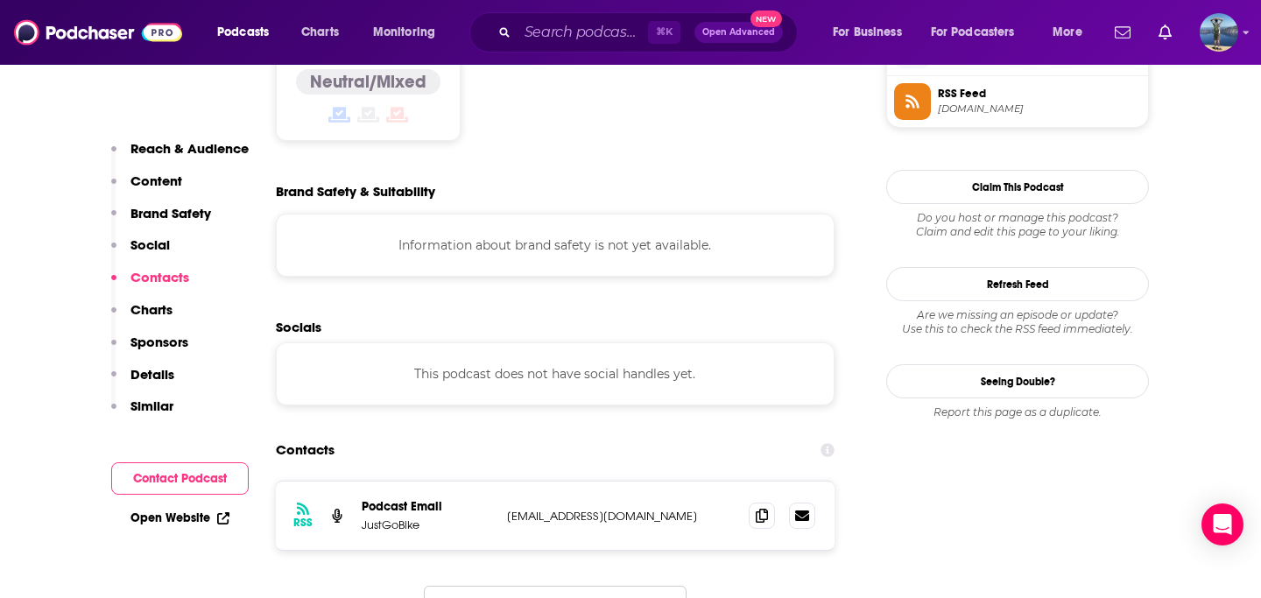
scroll to position [1559, 0]
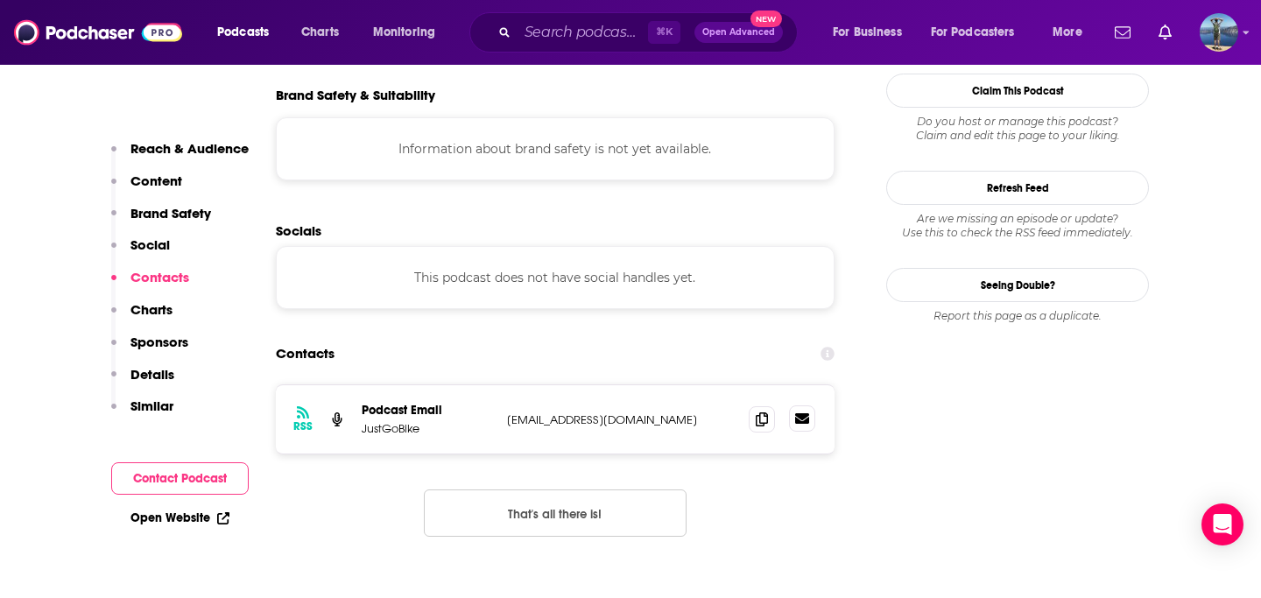
click at [803, 413] on icon at bounding box center [802, 418] width 14 height 11
click at [763, 412] on icon at bounding box center [762, 419] width 12 height 14
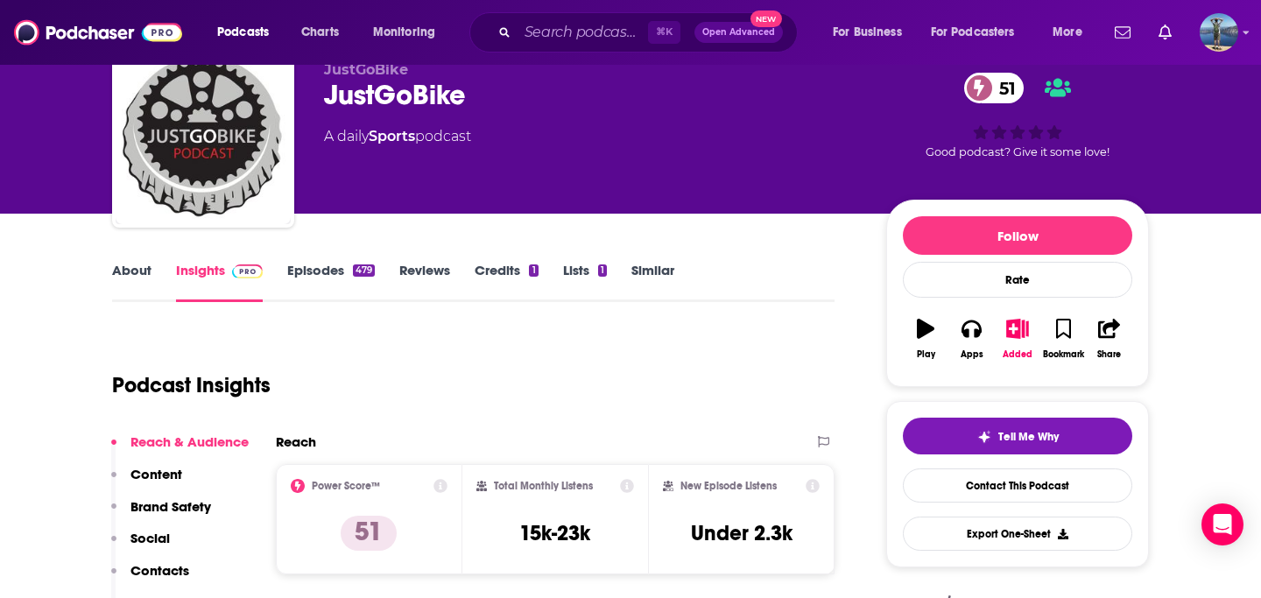
scroll to position [0, 0]
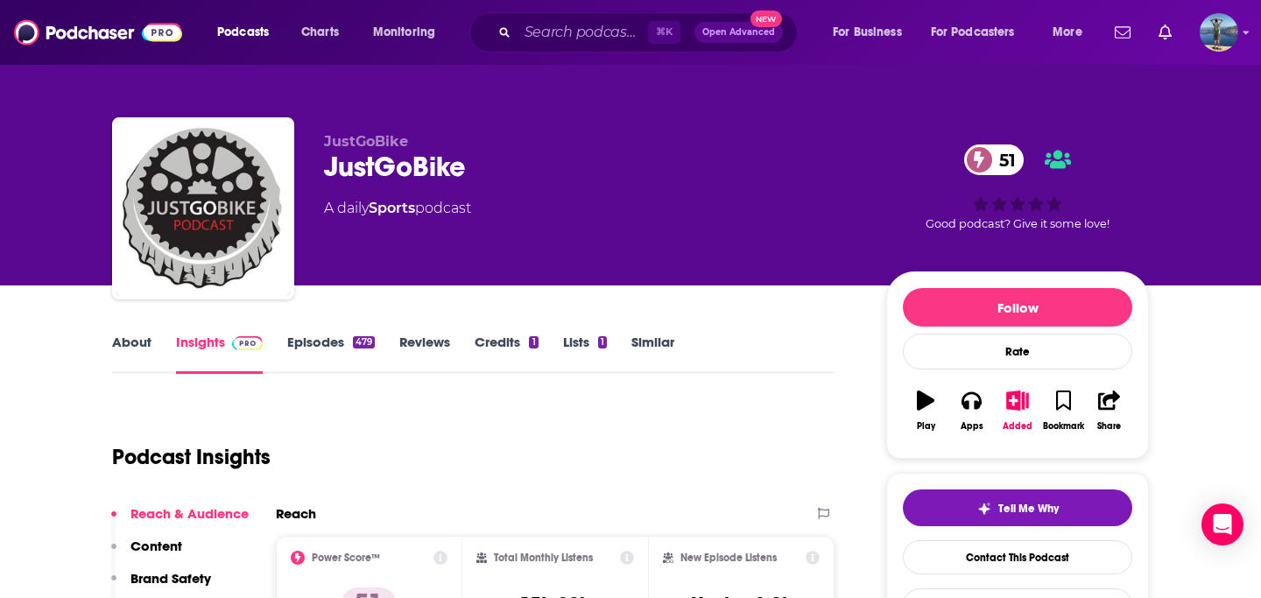
click at [123, 338] on link "About" at bounding box center [131, 354] width 39 height 40
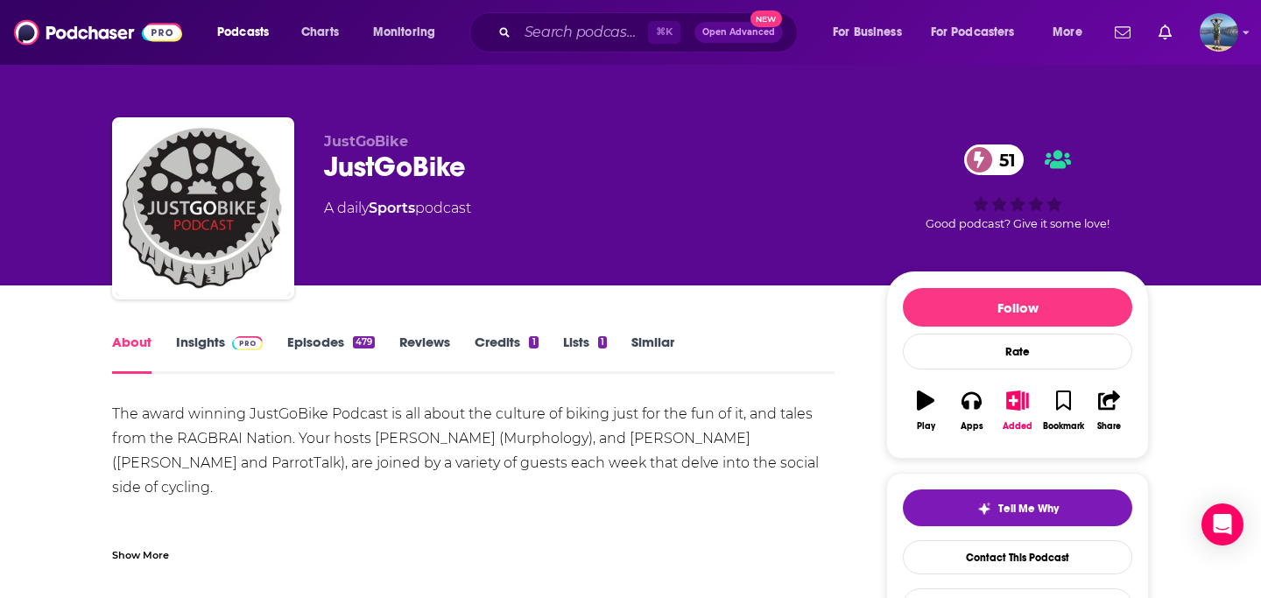
click at [313, 345] on link "Episodes 479" at bounding box center [331, 354] width 88 height 40
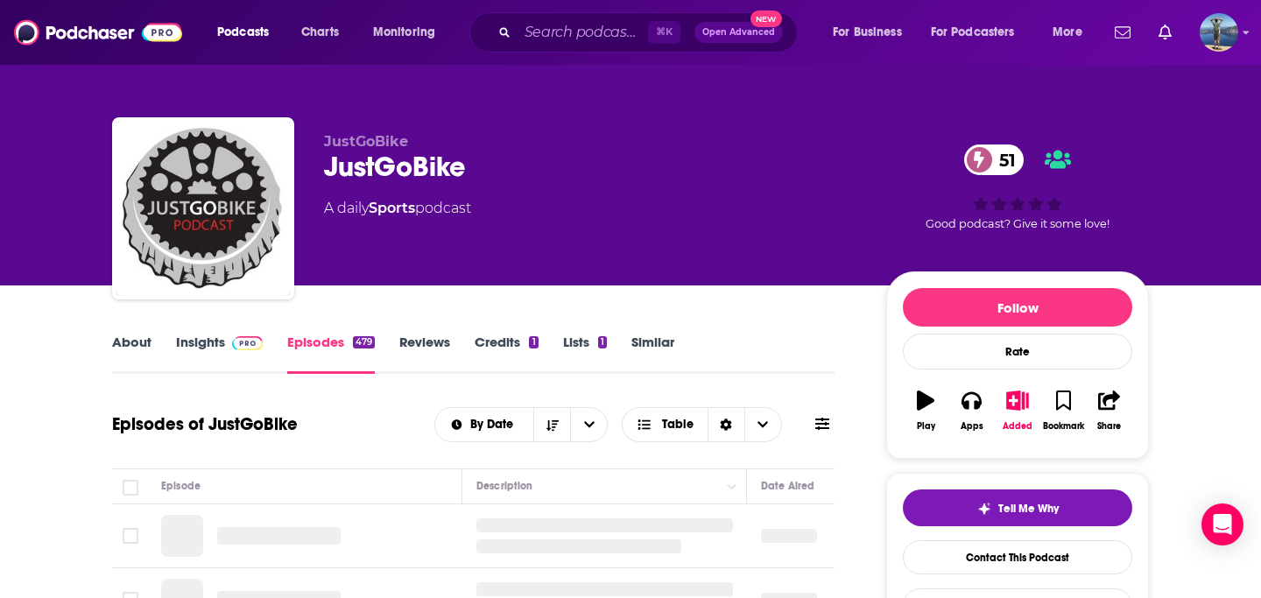
click at [199, 342] on link "Insights" at bounding box center [219, 354] width 87 height 40
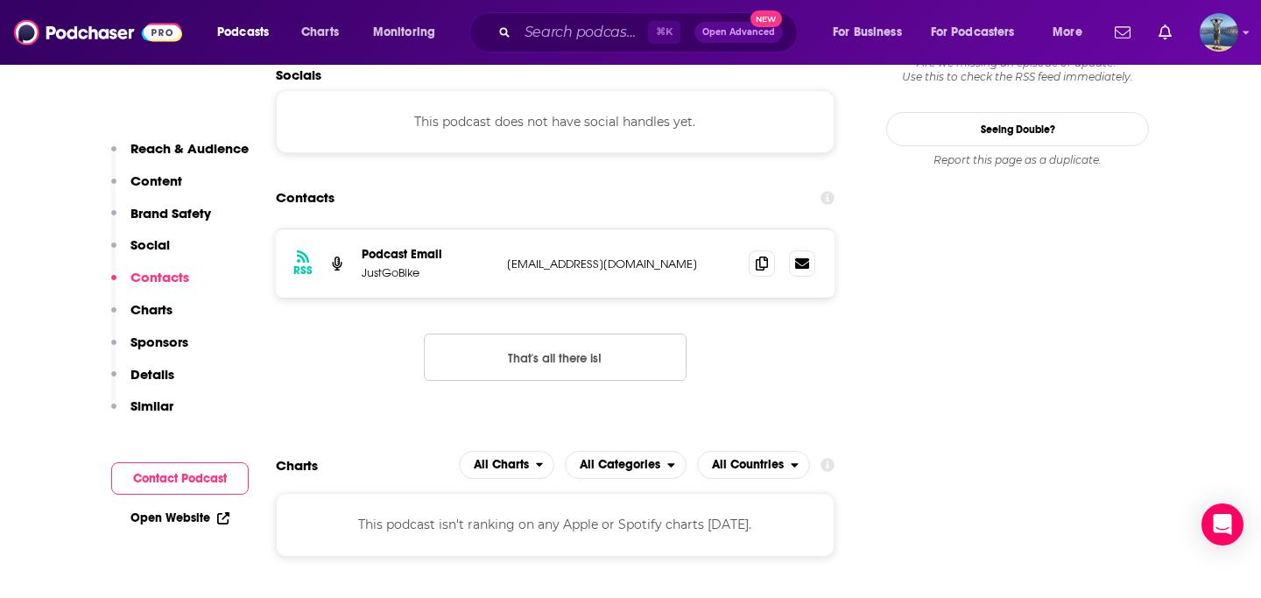
scroll to position [1715, 0]
click at [761, 255] on icon at bounding box center [762, 262] width 12 height 14
